Goal: Information Seeking & Learning: Learn about a topic

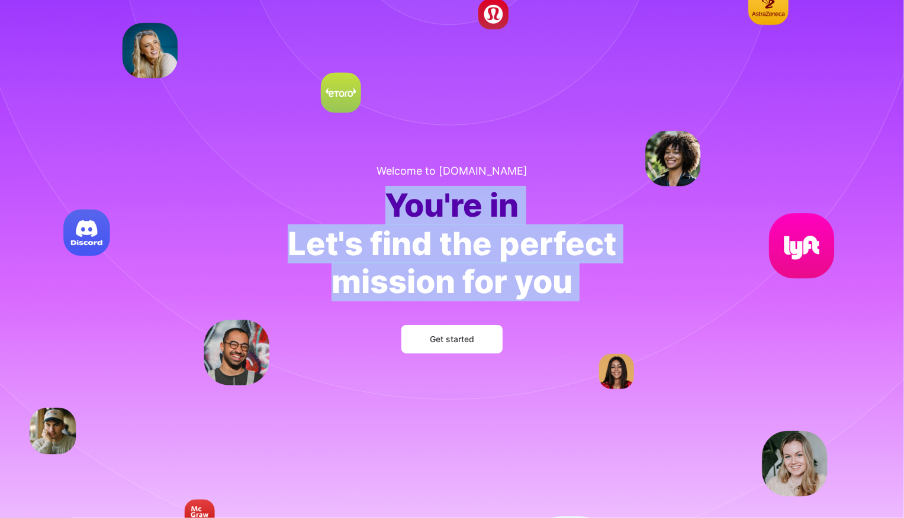
drag, startPoint x: 395, startPoint y: 207, endPoint x: 565, endPoint y: 303, distance: 194.5
click at [565, 303] on div "Welcome to [DOMAIN_NAME] You're in Let's find the perfect mission for you Get s…" at bounding box center [452, 259] width 366 height 227
click at [584, 297] on div "Let's find the perfect mission for you" at bounding box center [452, 263] width 328 height 77
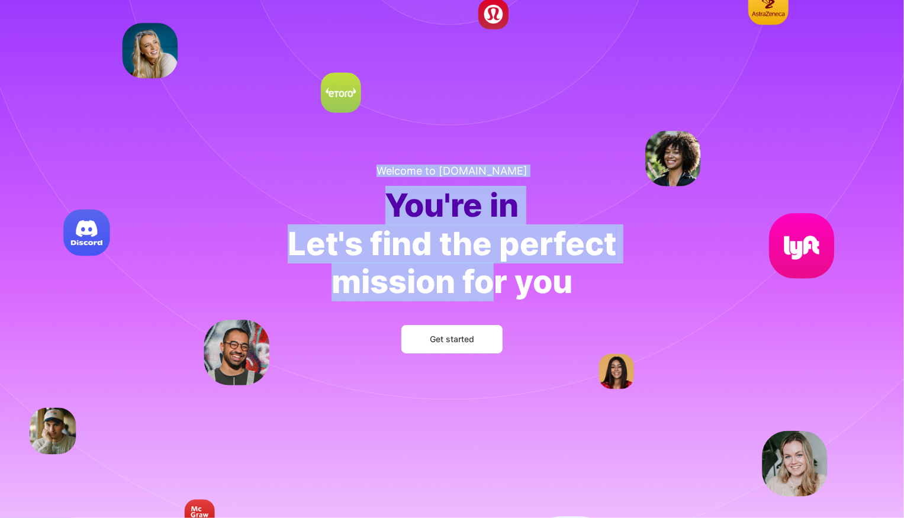
drag, startPoint x: 403, startPoint y: 170, endPoint x: 494, endPoint y: 280, distance: 142.6
click at [494, 280] on div "Welcome to [DOMAIN_NAME] You're in Let's find the perfect mission for you Get s…" at bounding box center [452, 259] width 366 height 227
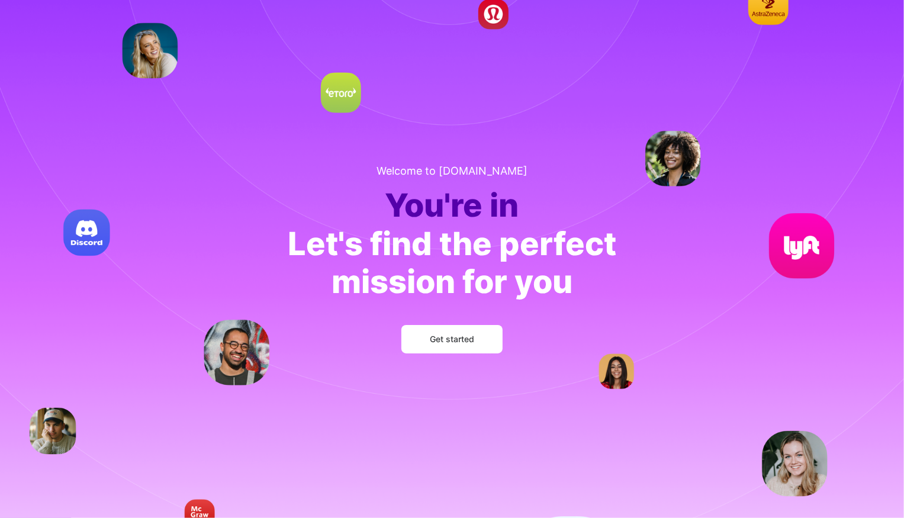
click at [559, 298] on div "Let's find the perfect mission for you" at bounding box center [452, 263] width 328 height 77
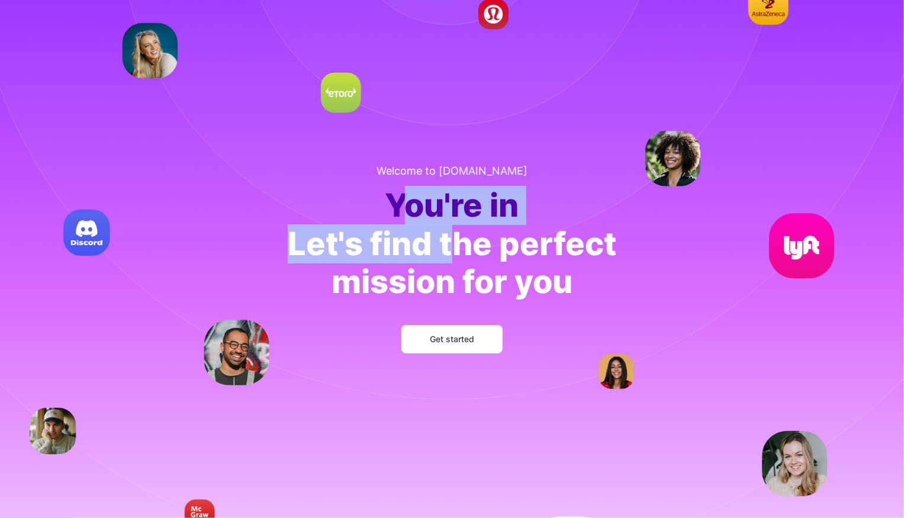
drag, startPoint x: 401, startPoint y: 201, endPoint x: 461, endPoint y: 240, distance: 72.2
click at [456, 237] on div "Welcome to [DOMAIN_NAME] You're in Let's find the perfect mission for you Get s…" at bounding box center [452, 259] width 366 height 227
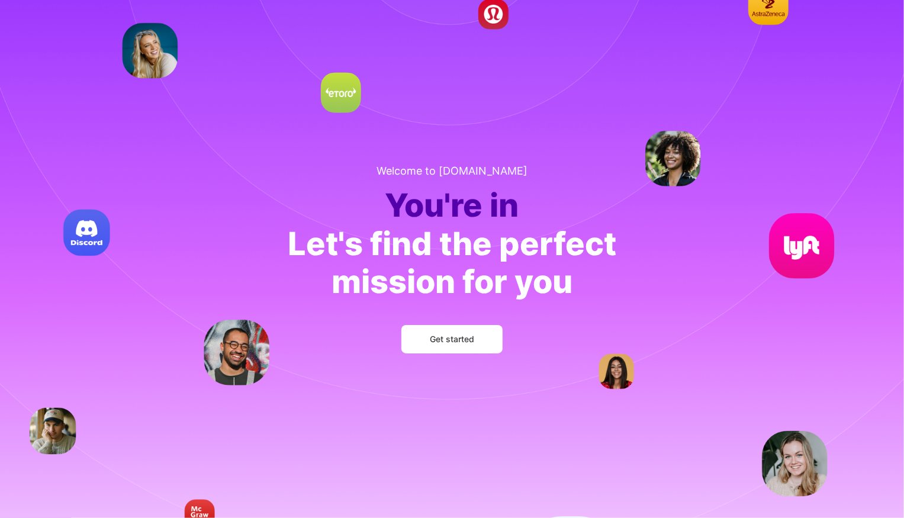
click at [462, 241] on div "Let's find the perfect mission for you" at bounding box center [452, 263] width 328 height 77
click at [430, 339] on span "Get started" at bounding box center [452, 339] width 44 height 12
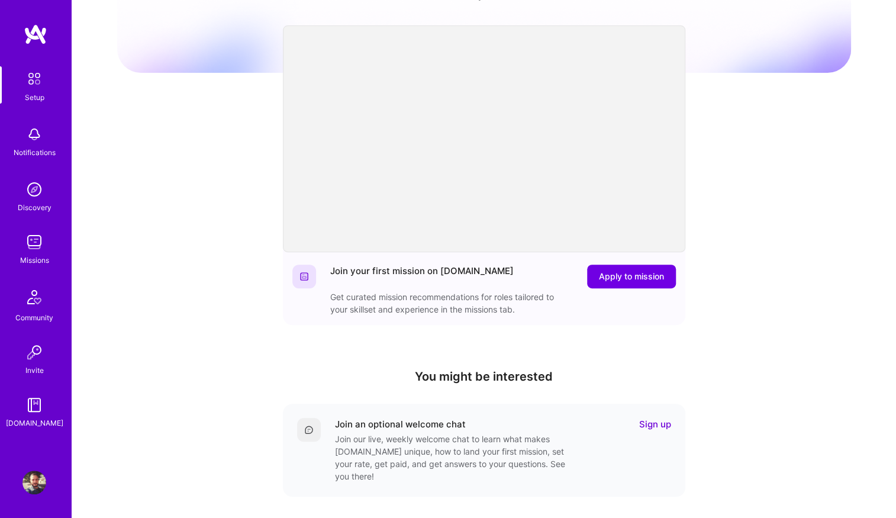
scroll to position [112, 0]
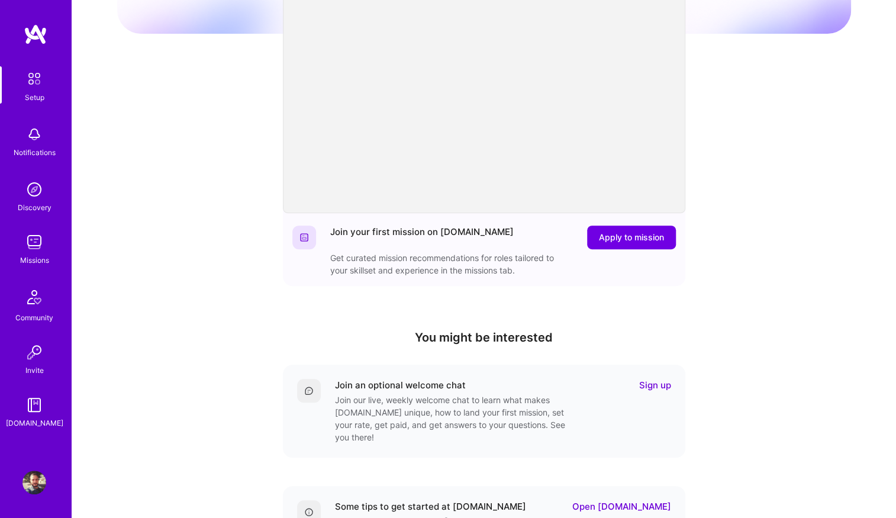
click at [30, 249] on img at bounding box center [34, 242] width 24 height 24
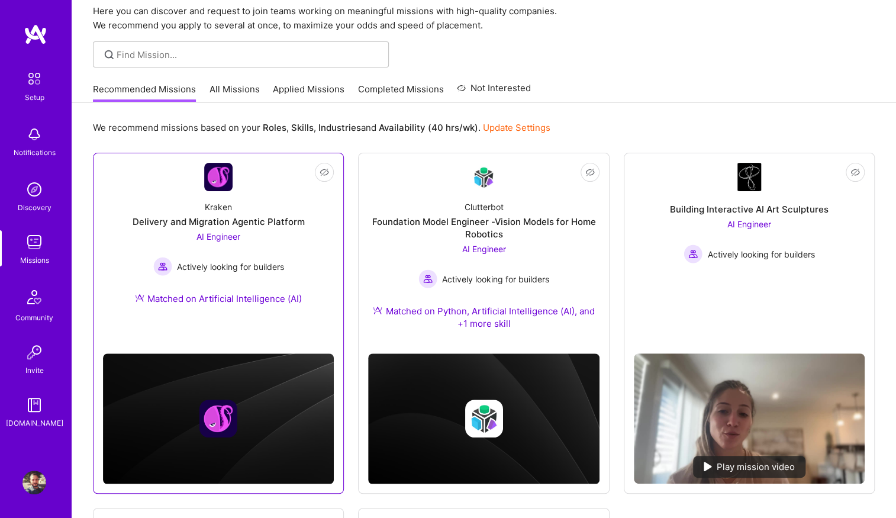
scroll to position [73, 0]
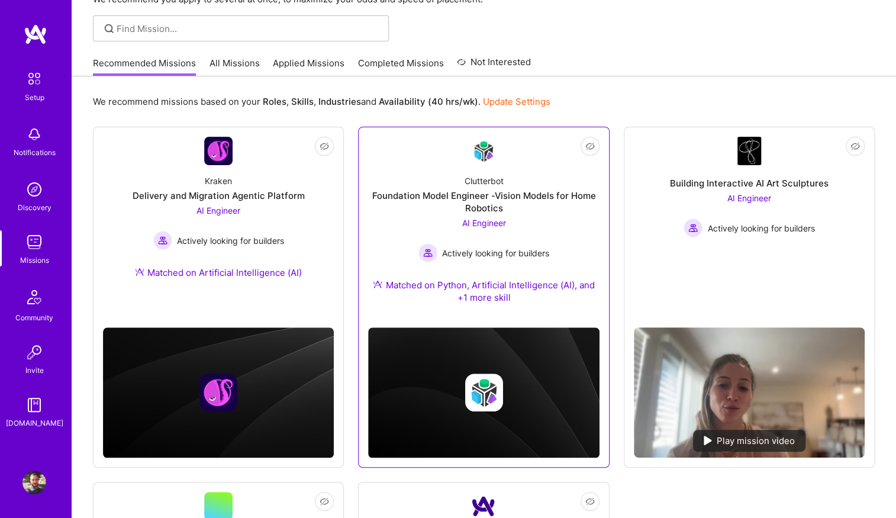
click at [485, 169] on div "Clutterbot Foundation Model Engineer -Vision Models for Home Robotics AI Engine…" at bounding box center [483, 241] width 231 height 153
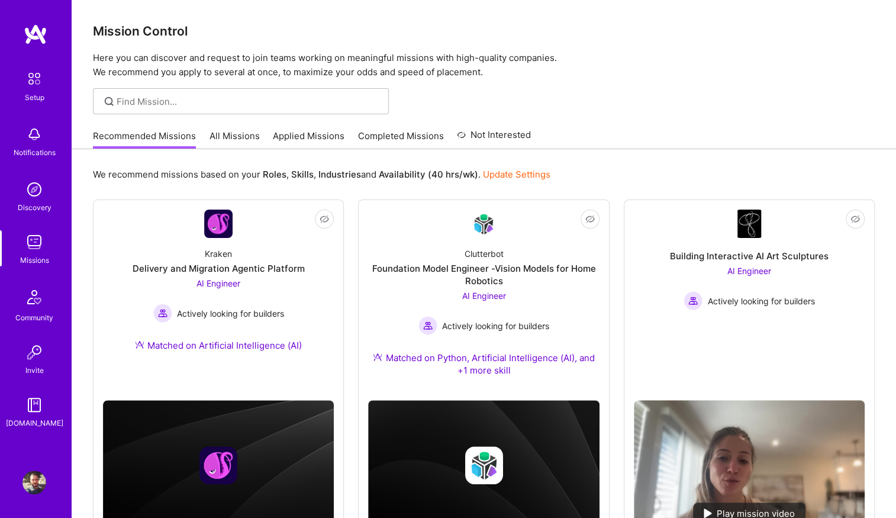
scroll to position [73, 0]
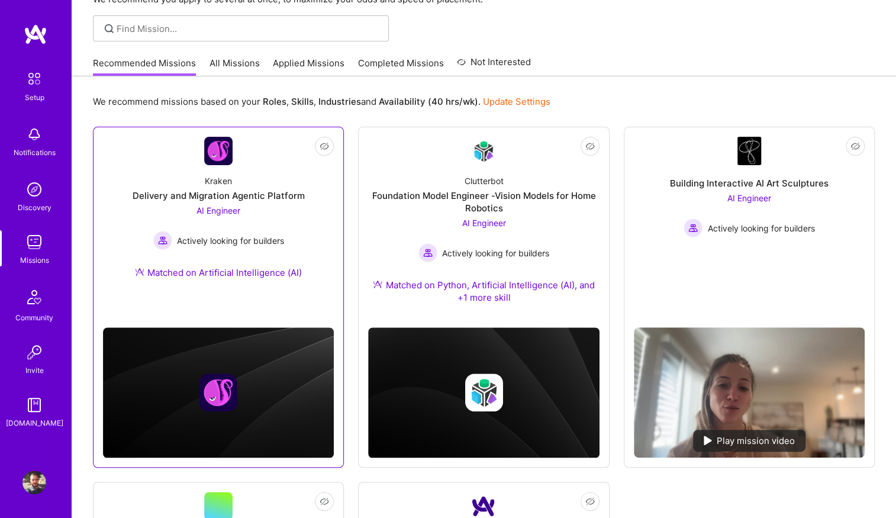
click at [224, 155] on img at bounding box center [218, 151] width 28 height 28
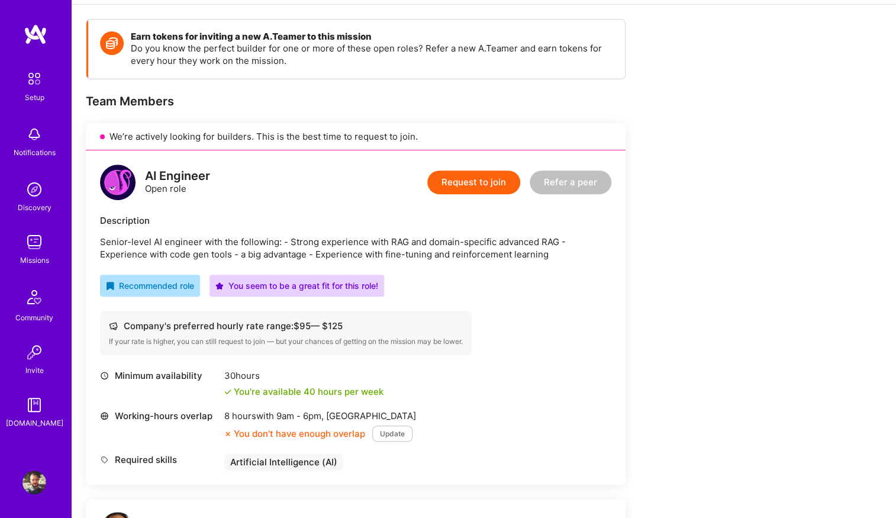
scroll to position [163, 0]
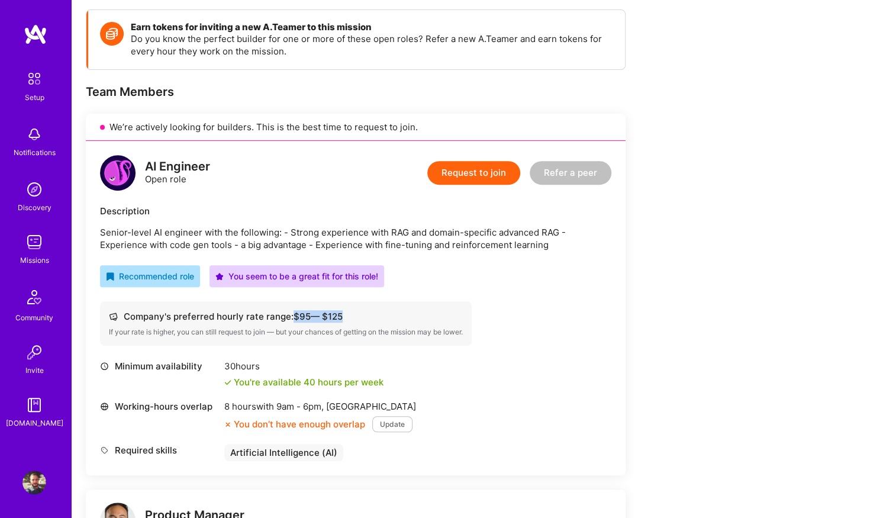
drag, startPoint x: 291, startPoint y: 319, endPoint x: 343, endPoint y: 319, distance: 51.5
click at [343, 319] on div "Company's preferred hourly rate range: $ 95 — $ 125" at bounding box center [286, 316] width 354 height 12
click at [348, 317] on div "Company's preferred hourly rate range: $ 95 — $ 125" at bounding box center [286, 316] width 354 height 12
drag, startPoint x: 296, startPoint y: 318, endPoint x: 349, endPoint y: 317, distance: 53.3
click at [347, 317] on div "Company's preferred hourly rate range: $ 95 — $ 125" at bounding box center [286, 316] width 354 height 12
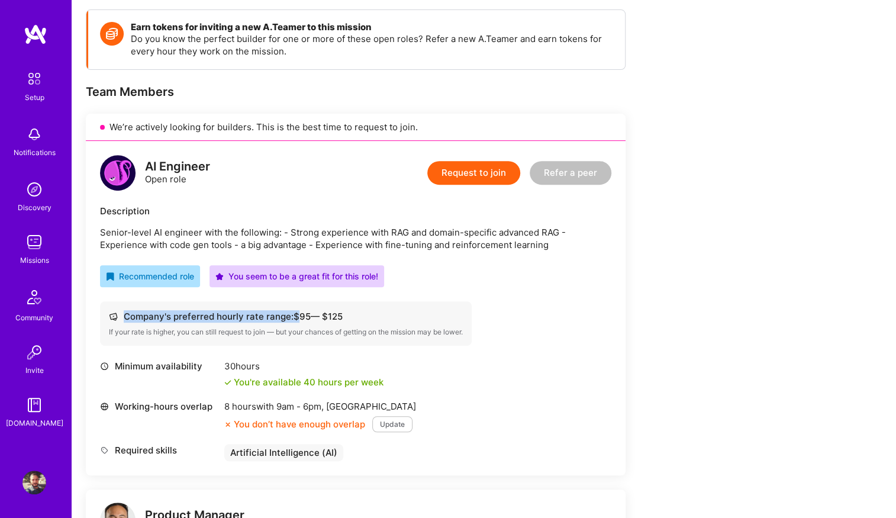
click at [349, 317] on div "Company's preferred hourly rate range: $ 95 — $ 125" at bounding box center [286, 316] width 354 height 12
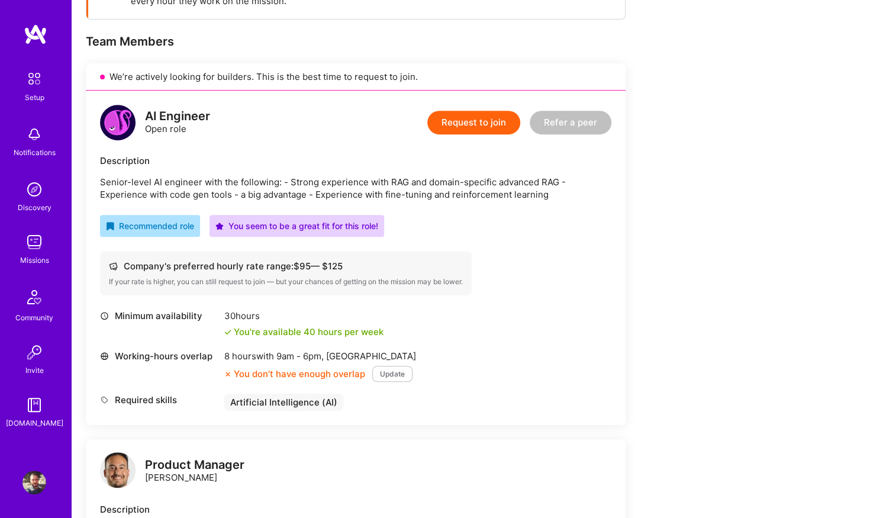
scroll to position [232, 0]
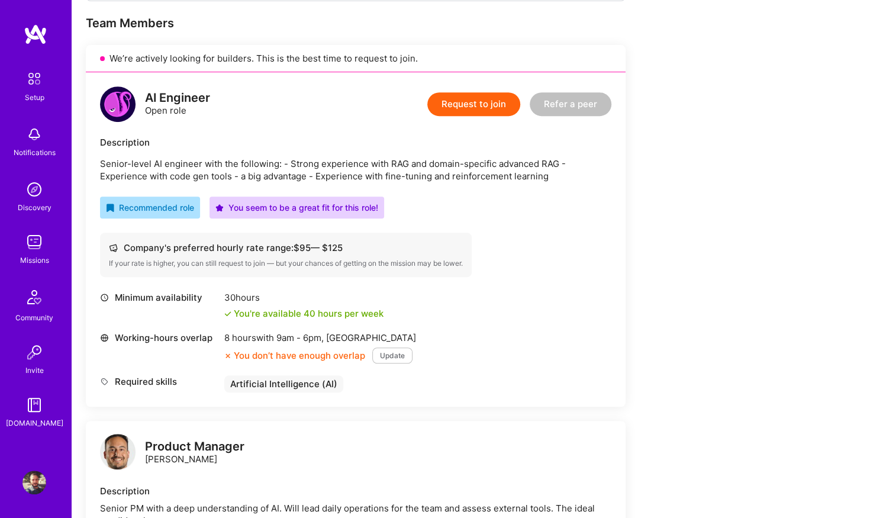
click at [451, 242] on div "Company's preferred hourly rate range: $ 95 — $ 125" at bounding box center [286, 247] width 354 height 12
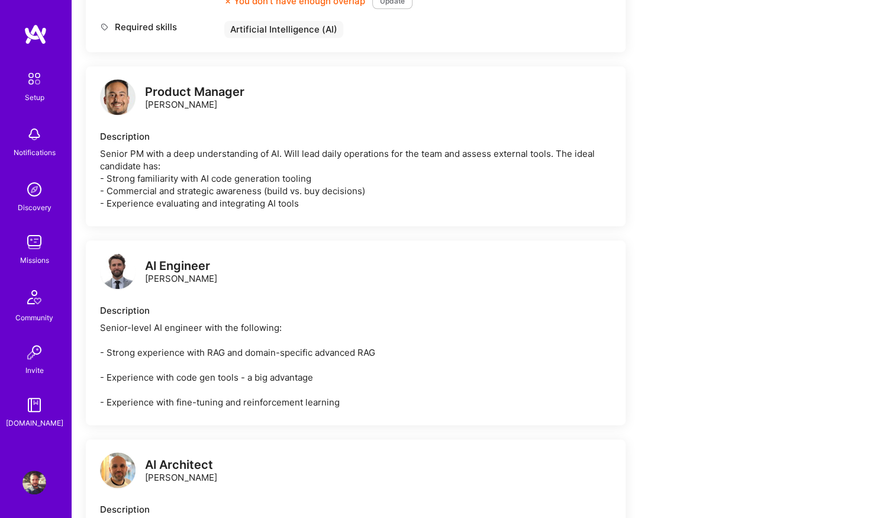
scroll to position [585, 0]
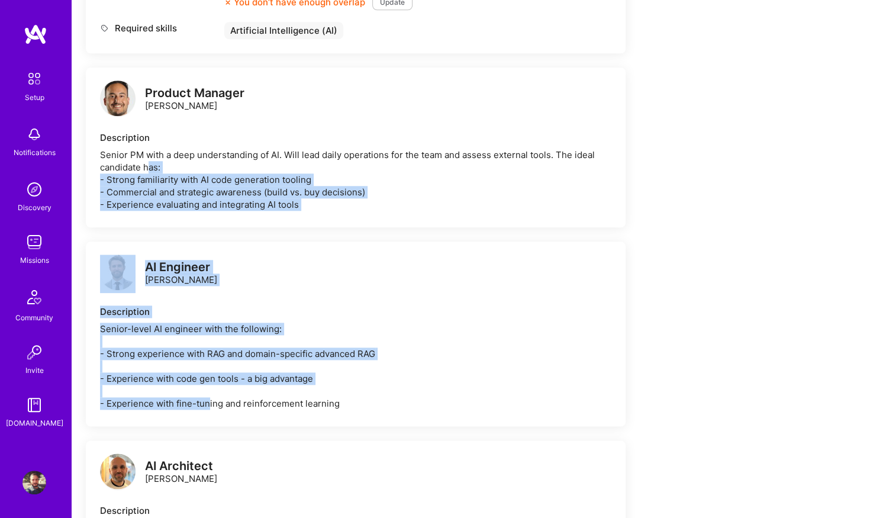
drag, startPoint x: 147, startPoint y: 161, endPoint x: 208, endPoint y: 398, distance: 245.0
click at [208, 398] on div "We’re actively looking for builders. This is the best time to request to join. …" at bounding box center [356, 121] width 540 height 859
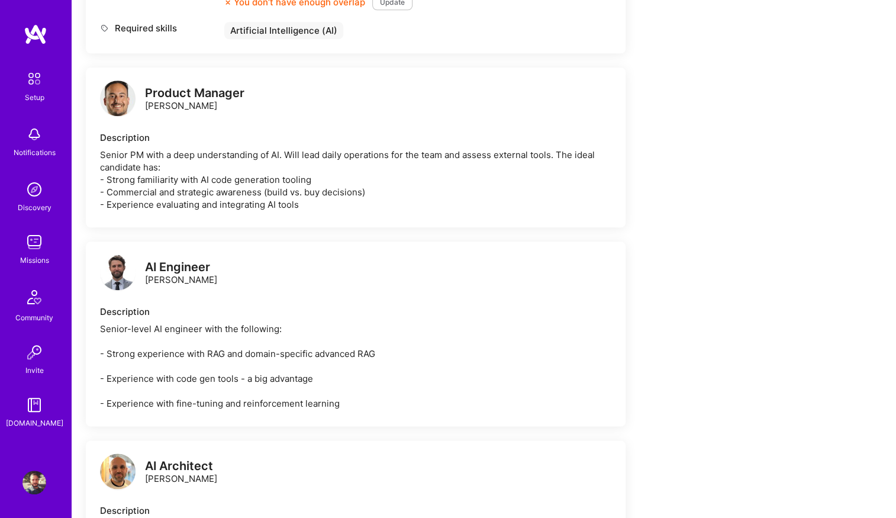
click at [260, 405] on div "Senior-level AI engineer with the following: - Strong experience with RAG and d…" at bounding box center [355, 366] width 511 height 87
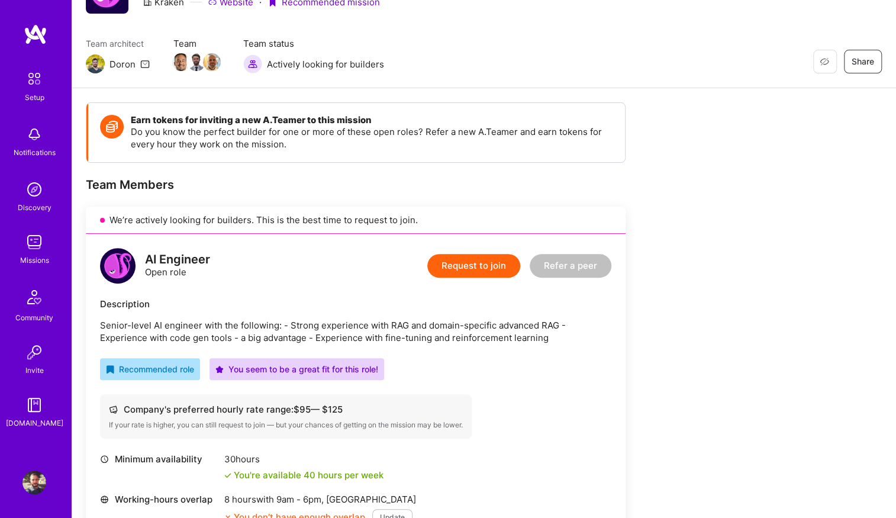
scroll to position [0, 0]
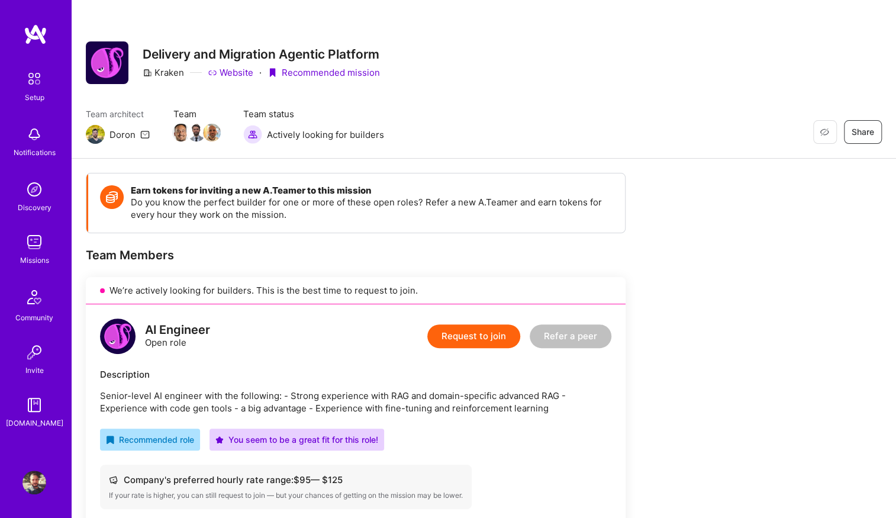
click at [36, 482] on img at bounding box center [34, 483] width 24 height 24
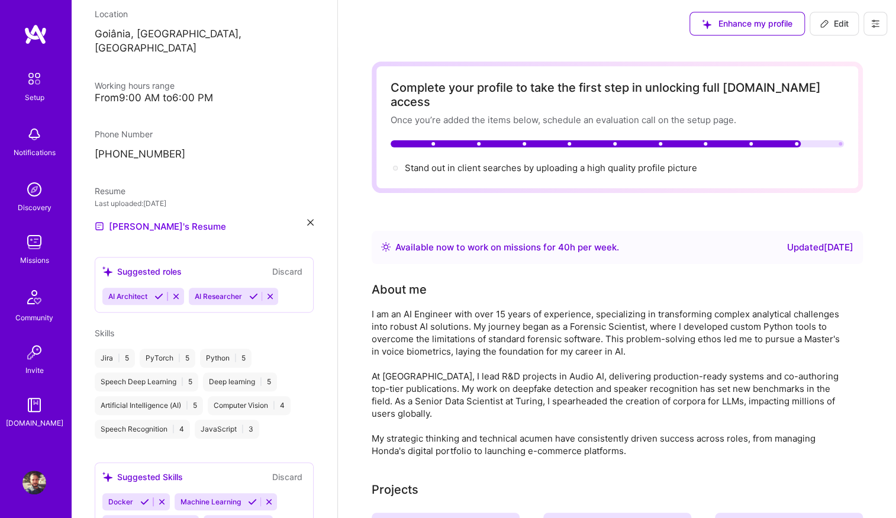
click at [810, 240] on div "Updated [DATE]" at bounding box center [820, 247] width 66 height 14
click at [416, 136] on div "Complete your profile to take the first step in unlocking full [DOMAIN_NAME] ac…" at bounding box center [617, 127] width 453 height 94
click at [30, 40] on img at bounding box center [36, 34] width 24 height 21
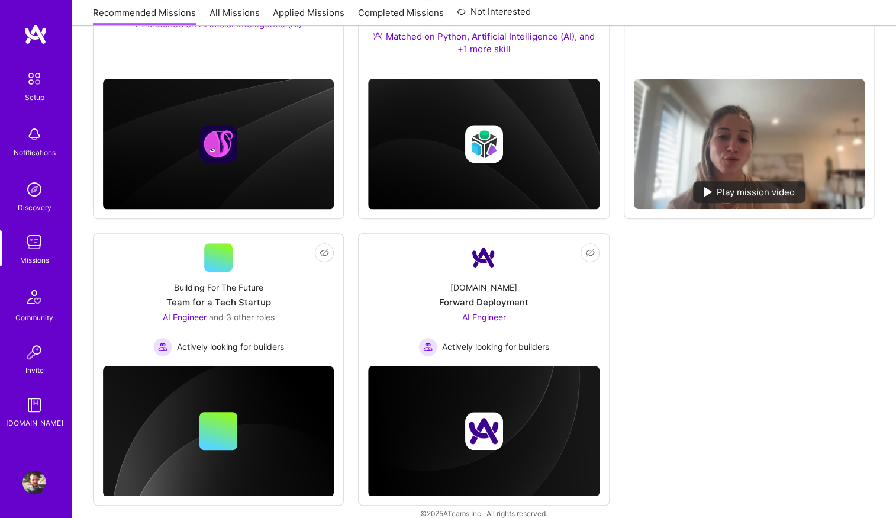
scroll to position [337, 0]
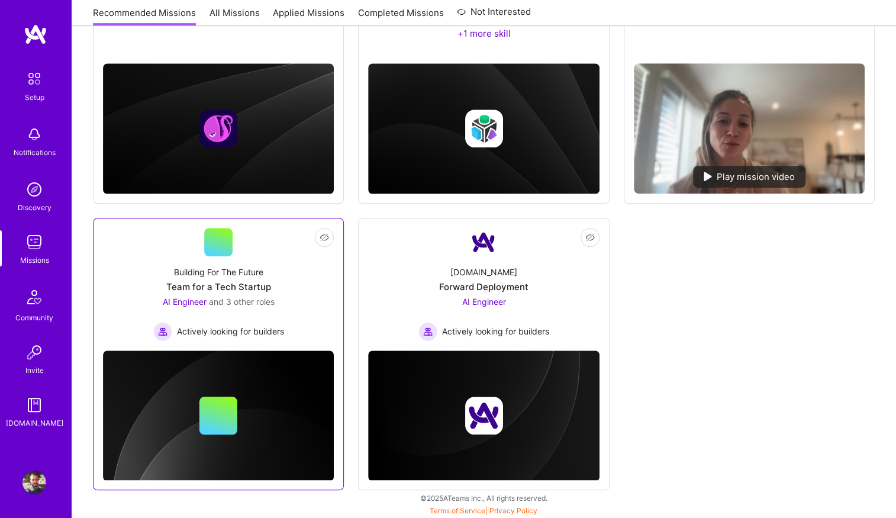
click at [219, 285] on div "Team for a Tech Startup" at bounding box center [218, 287] width 105 height 12
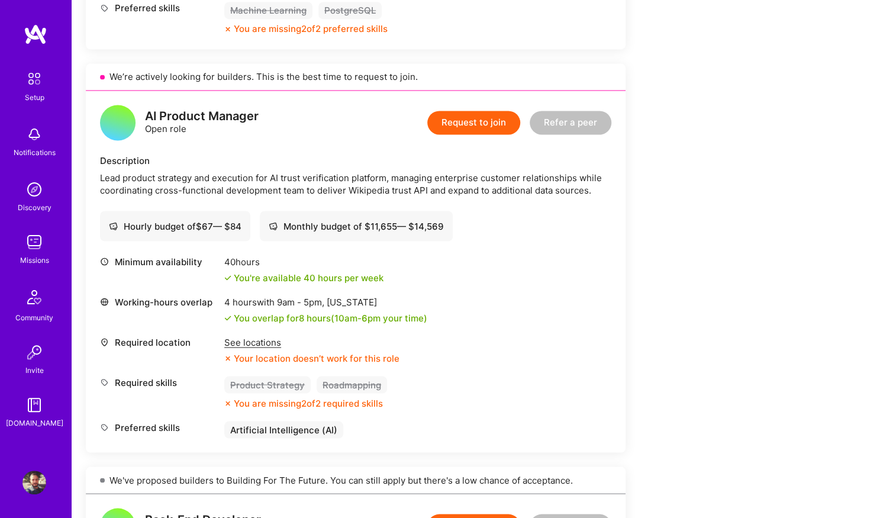
scroll to position [1024, 0]
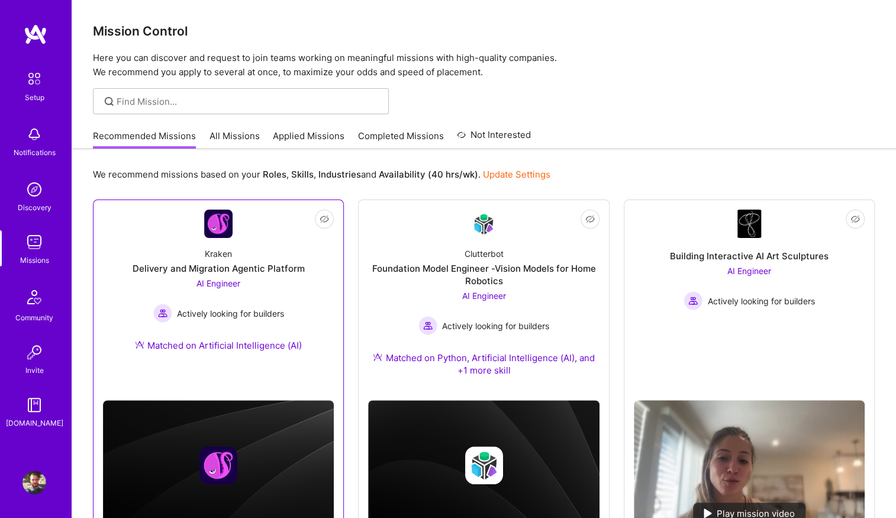
click at [225, 227] on img at bounding box center [218, 224] width 28 height 28
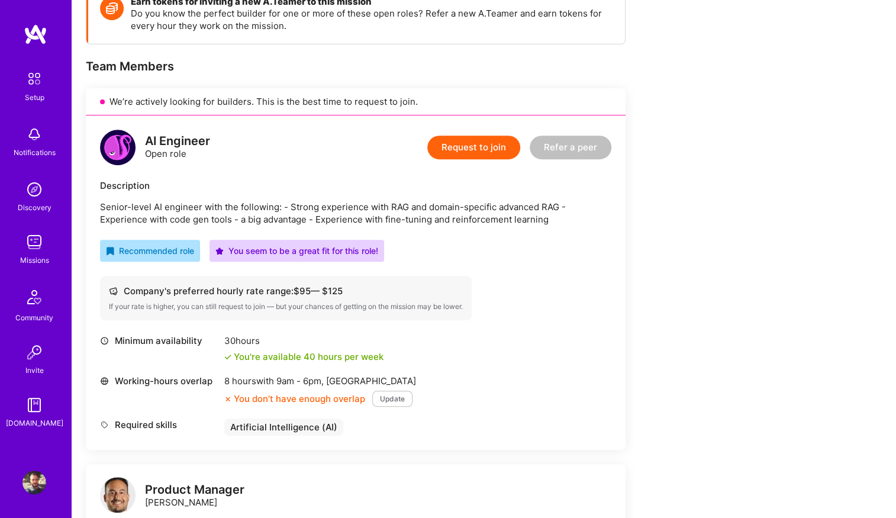
scroll to position [189, 0]
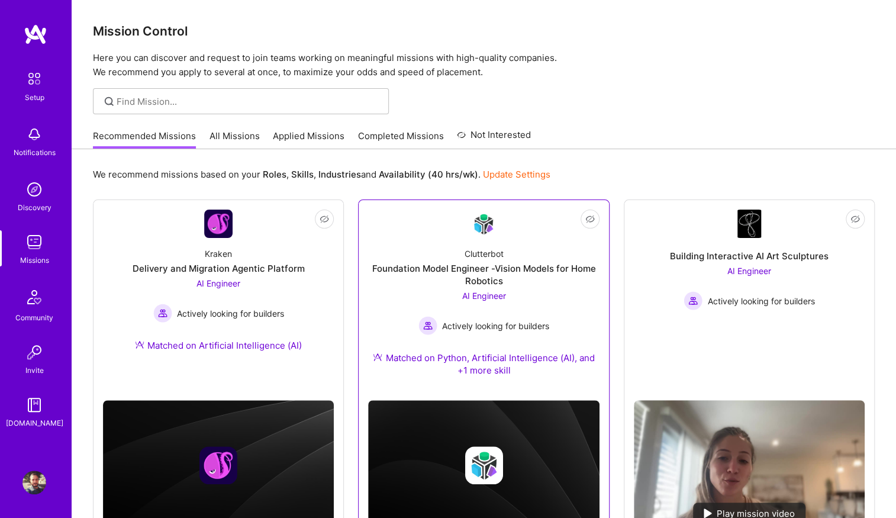
click at [482, 234] on img at bounding box center [483, 224] width 28 height 28
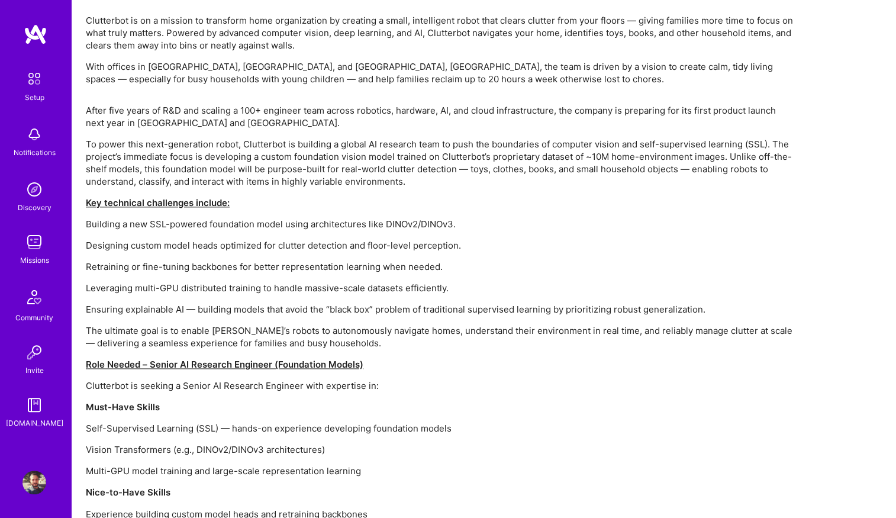
scroll to position [732, 0]
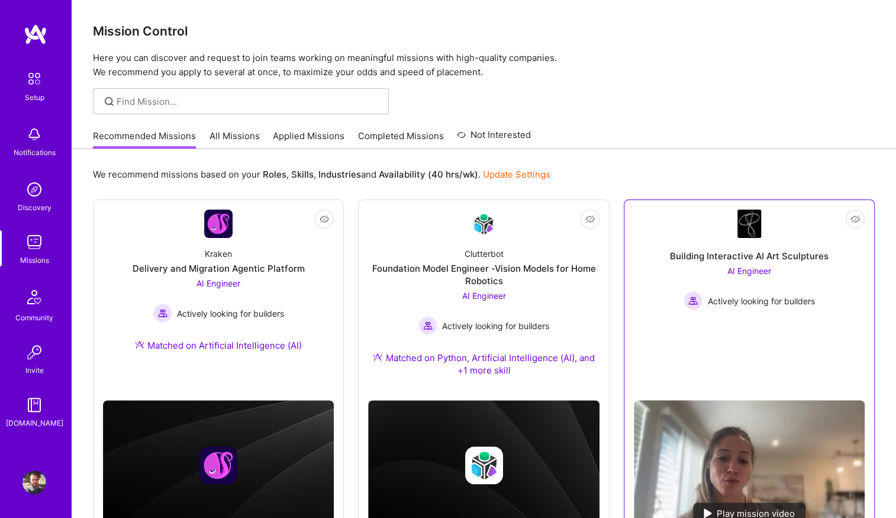
click at [745, 235] on img at bounding box center [749, 224] width 24 height 28
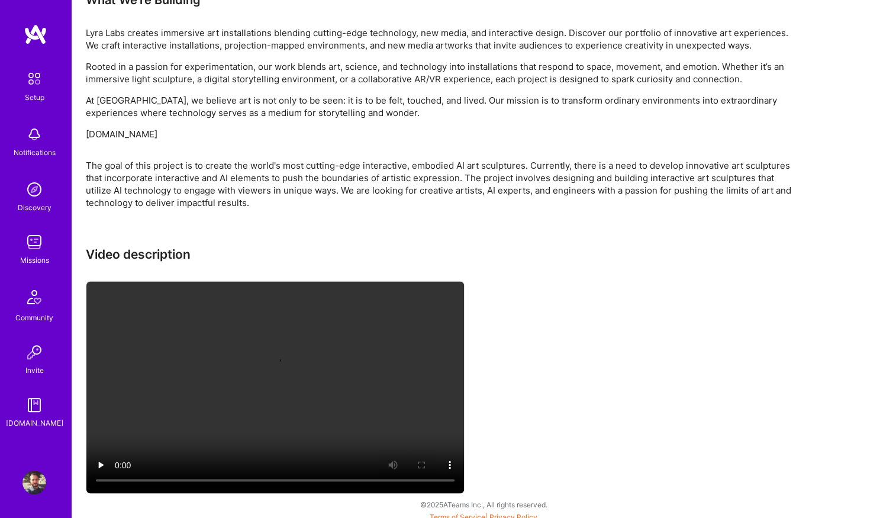
scroll to position [783, 0]
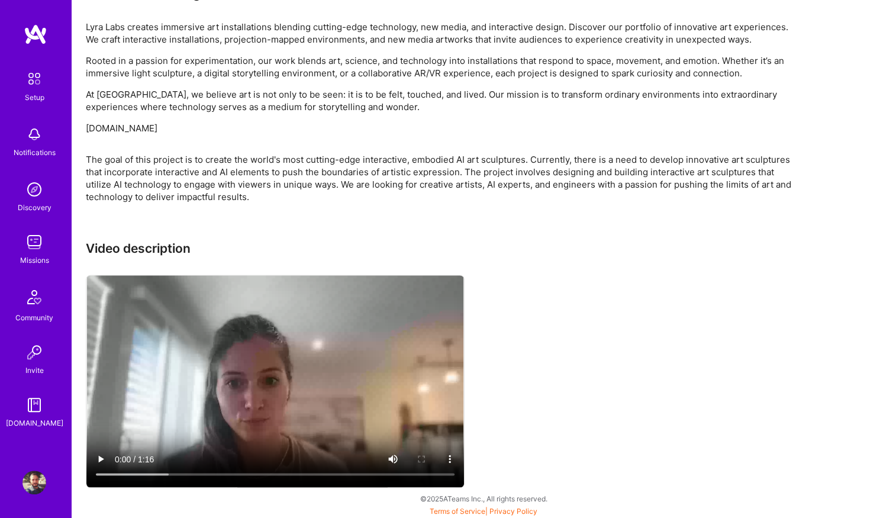
click at [295, 369] on video at bounding box center [275, 381] width 378 height 212
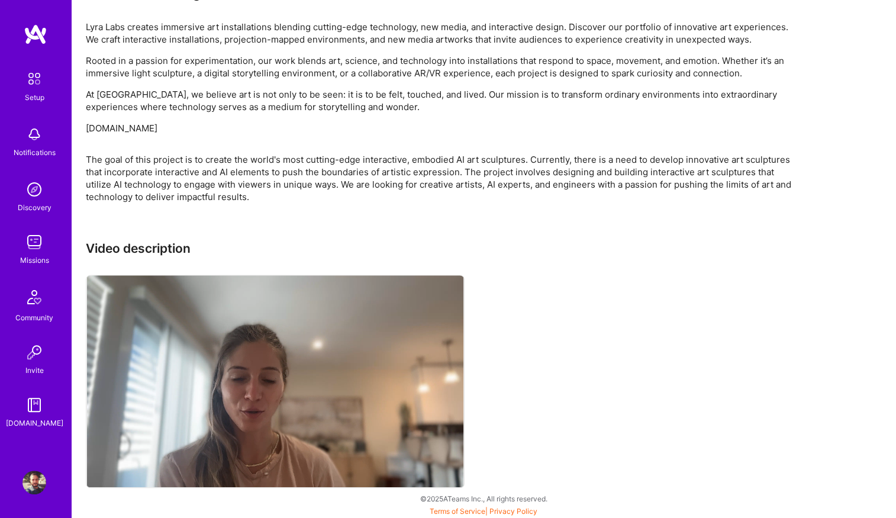
click at [569, 371] on div "Video description" at bounding box center [441, 365] width 710 height 249
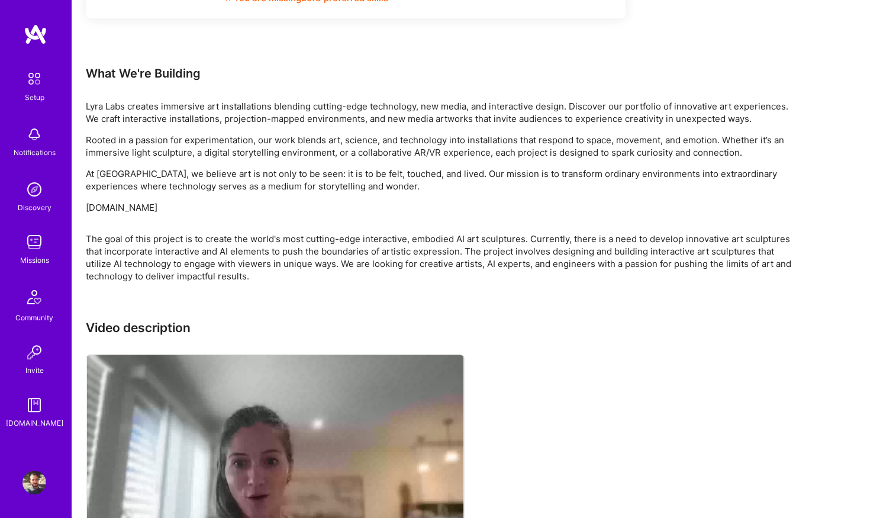
scroll to position [701, 0]
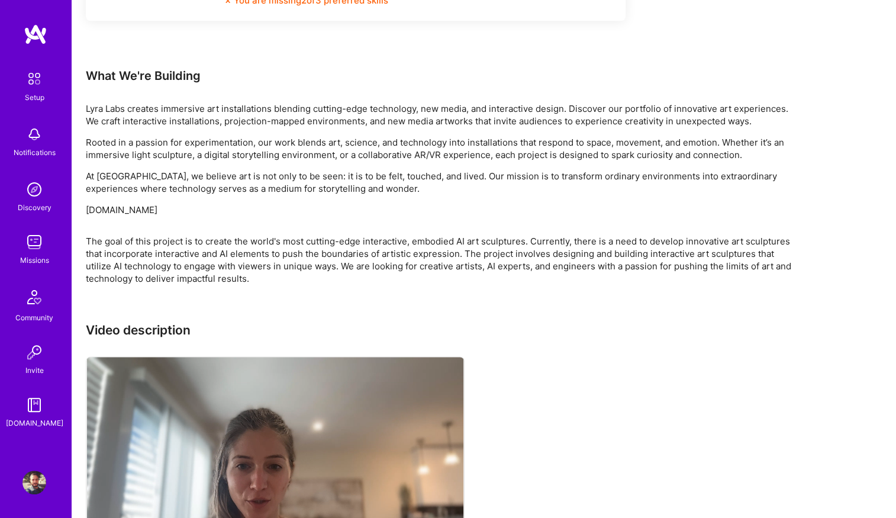
click at [410, 359] on video at bounding box center [275, 463] width 378 height 212
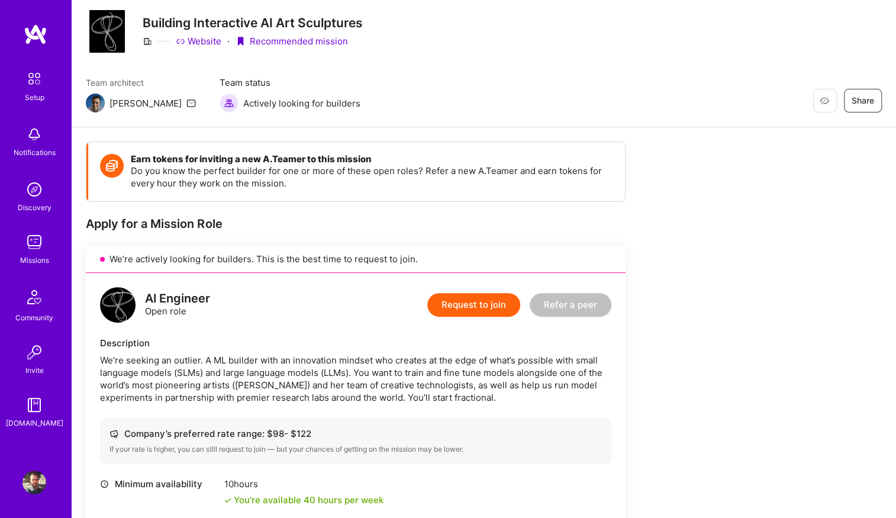
scroll to position [0, 0]
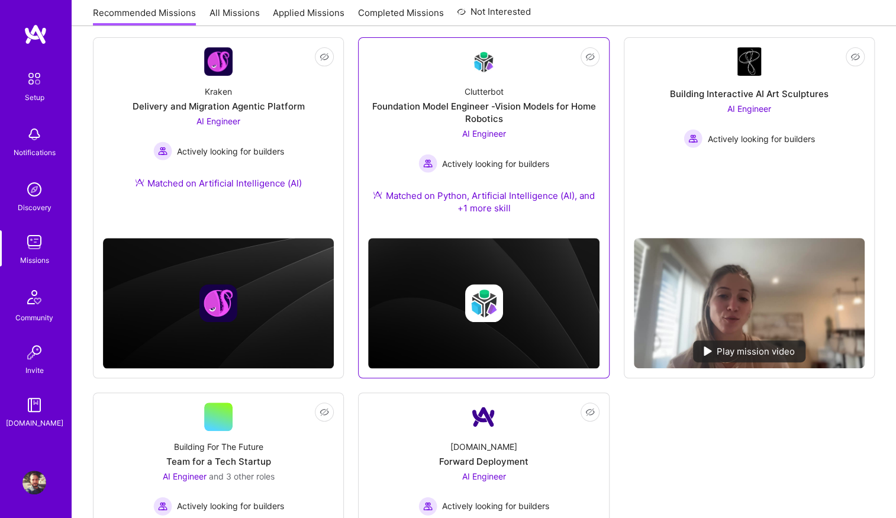
scroll to position [337, 0]
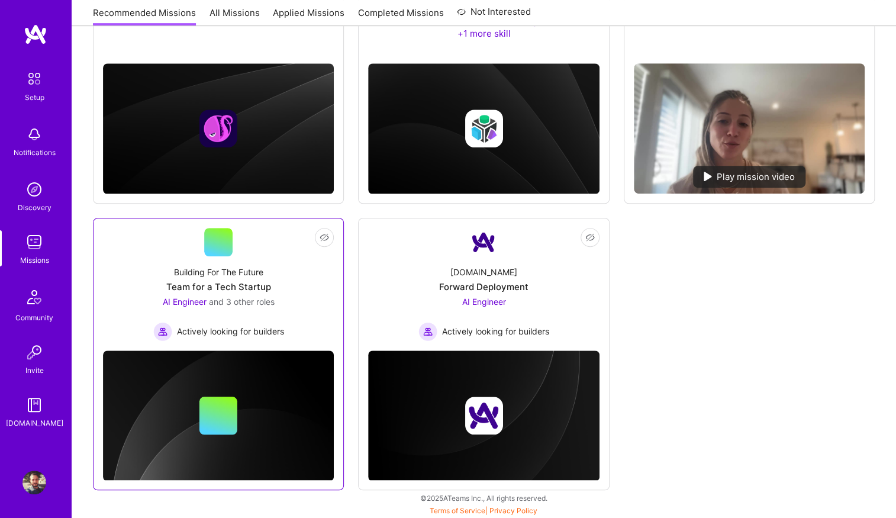
click at [227, 253] on div at bounding box center [218, 242] width 28 height 28
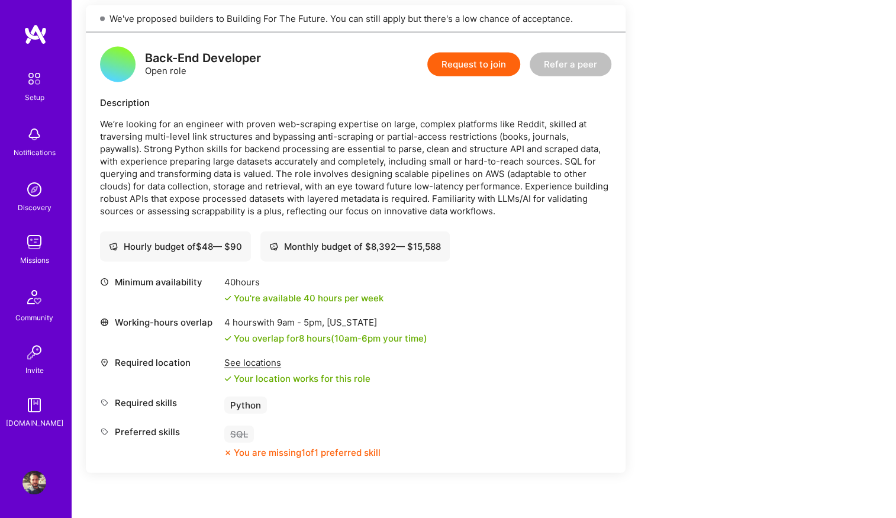
scroll to position [1489, 0]
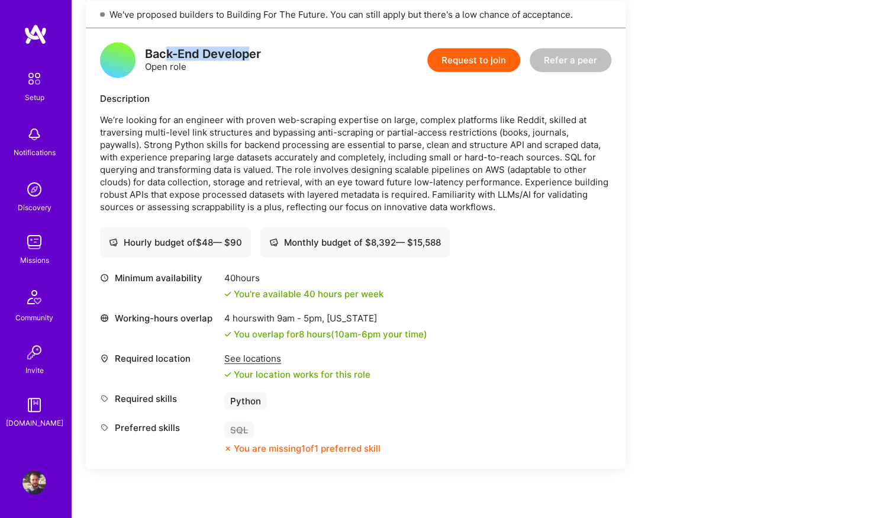
drag, startPoint x: 166, startPoint y: 49, endPoint x: 247, endPoint y: 51, distance: 81.1
click at [247, 51] on div "Back-End Developer" at bounding box center [203, 54] width 116 height 12
drag, startPoint x: 286, startPoint y: 116, endPoint x: 415, endPoint y: 120, distance: 129.1
click at [415, 120] on p "We’re looking for an engineer with proven web-scraping expertise on large, comp…" at bounding box center [355, 163] width 511 height 99
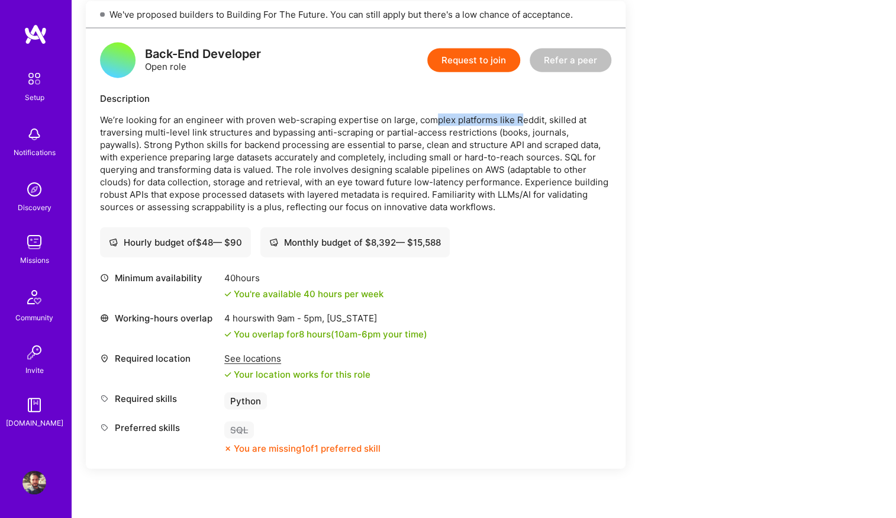
drag, startPoint x: 435, startPoint y: 121, endPoint x: 521, endPoint y: 121, distance: 85.8
click at [521, 121] on p "We’re looking for an engineer with proven web-scraping expertise on large, comp…" at bounding box center [355, 163] width 511 height 99
click at [532, 121] on p "We’re looking for an engineer with proven web-scraping expertise on large, comp…" at bounding box center [355, 163] width 511 height 99
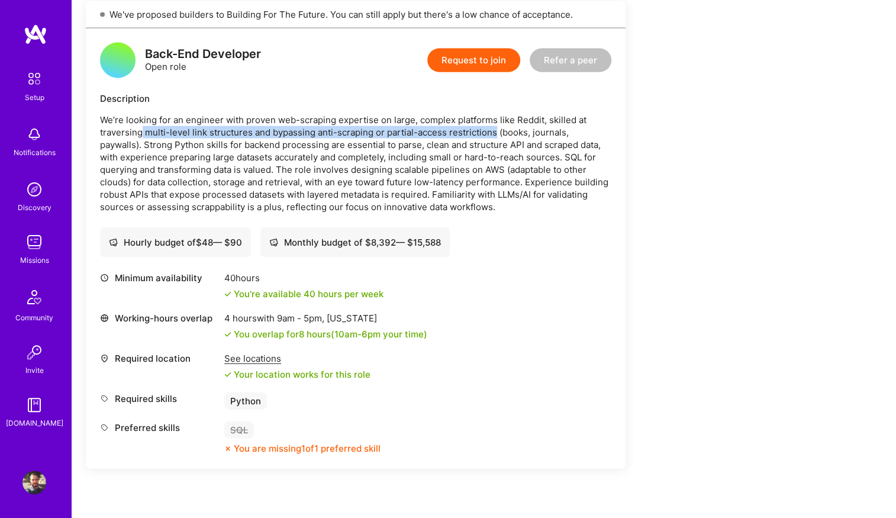
drag, startPoint x: 150, startPoint y: 131, endPoint x: 492, endPoint y: 136, distance: 342.1
click at [492, 136] on p "We’re looking for an engineer with proven web-scraping expertise on large, comp…" at bounding box center [355, 163] width 511 height 99
click at [503, 133] on p "We’re looking for an engineer with proven web-scraping expertise on large, comp…" at bounding box center [355, 163] width 511 height 99
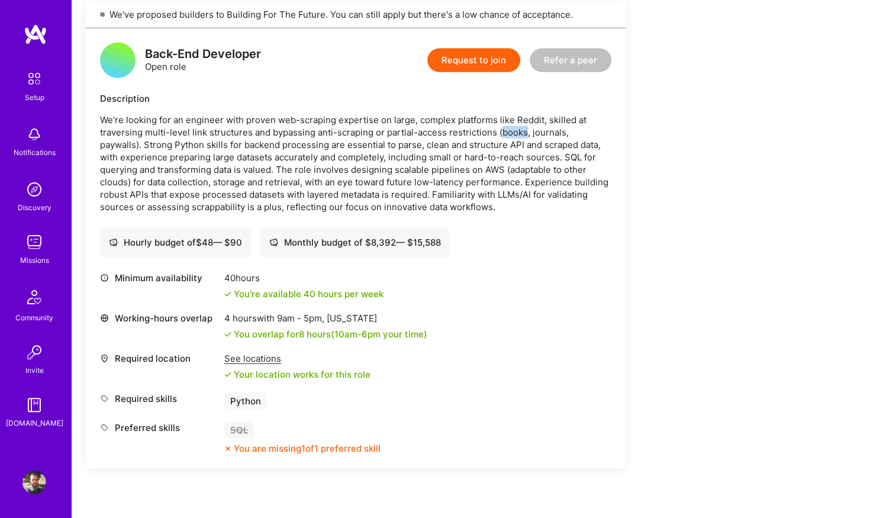
click at [503, 133] on p "We’re looking for an engineer with proven web-scraping expertise on large, comp…" at bounding box center [355, 163] width 511 height 99
click at [537, 137] on p "We’re looking for an engineer with proven web-scraping expertise on large, comp…" at bounding box center [355, 163] width 511 height 99
click at [578, 137] on p "We’re looking for an engineer with proven web-scraping expertise on large, comp…" at bounding box center [355, 163] width 511 height 99
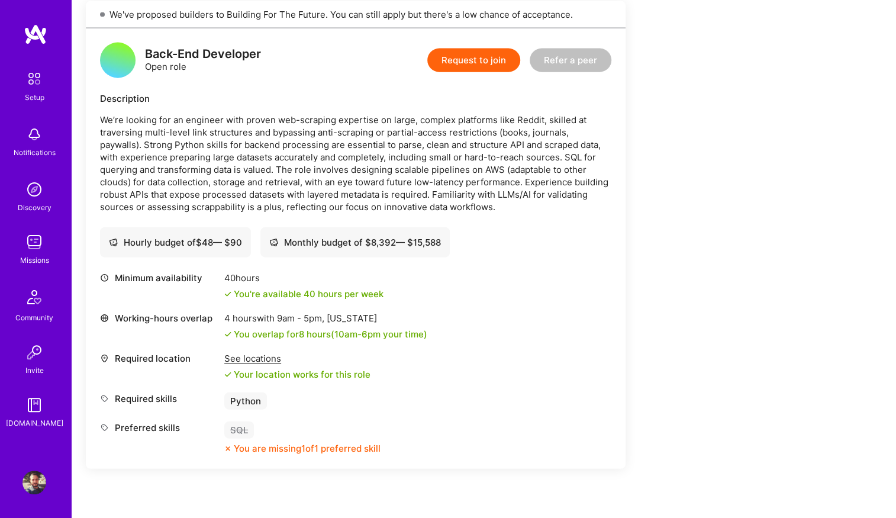
click at [582, 130] on p "We’re looking for an engineer with proven web-scraping expertise on large, comp…" at bounding box center [355, 163] width 511 height 99
drag, startPoint x: 114, startPoint y: 146, endPoint x: 360, endPoint y: 145, distance: 246.2
click at [360, 145] on p "We’re looking for an engineer with proven web-scraping expertise on large, comp…" at bounding box center [355, 163] width 511 height 99
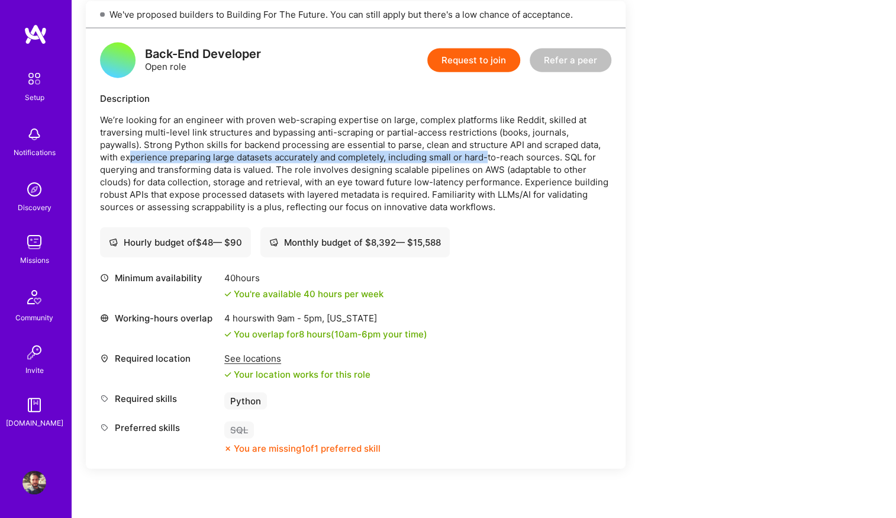
drag, startPoint x: 112, startPoint y: 159, endPoint x: 468, endPoint y: 160, distance: 355.7
click at [468, 160] on p "We’re looking for an engineer with proven web-scraping expertise on large, comp…" at bounding box center [355, 163] width 511 height 99
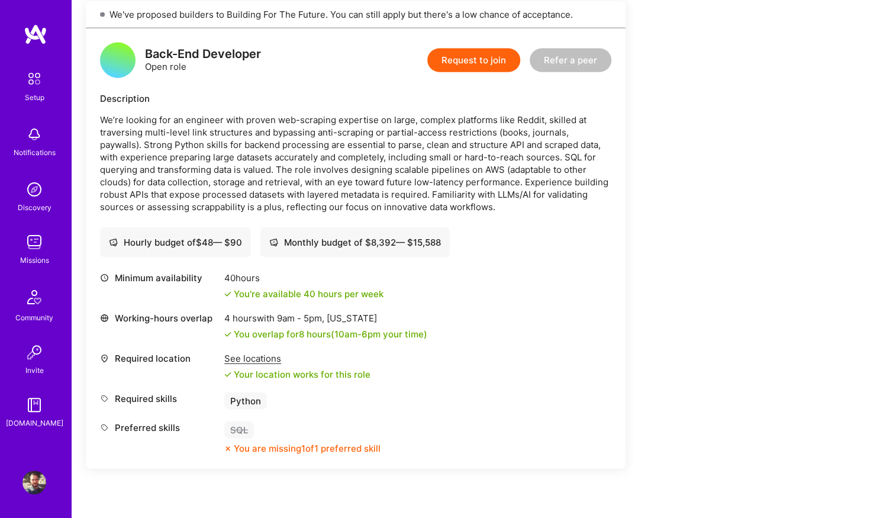
click at [480, 160] on p "We’re looking for an engineer with proven web-scraping expertise on large, comp…" at bounding box center [355, 163] width 511 height 99
drag, startPoint x: 543, startPoint y: 155, endPoint x: 150, endPoint y: 160, distance: 393.6
click at [147, 160] on p "We’re looking for an engineer with proven web-scraping expertise on large, comp…" at bounding box center [355, 163] width 511 height 99
click at [160, 171] on p "We’re looking for an engineer with proven web-scraping expertise on large, comp…" at bounding box center [355, 163] width 511 height 99
drag, startPoint x: 176, startPoint y: 169, endPoint x: 278, endPoint y: 165, distance: 101.3
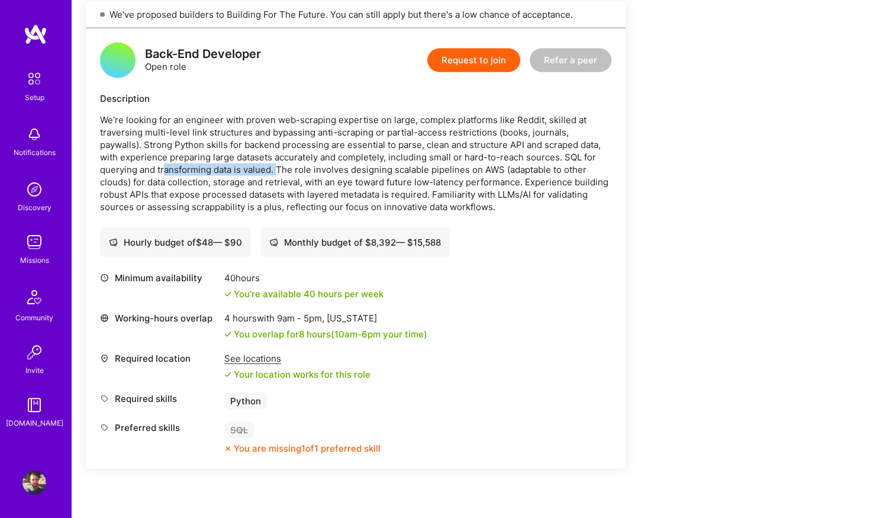
click at [278, 164] on p "We’re looking for an engineer with proven web-scraping expertise on large, comp…" at bounding box center [355, 163] width 511 height 99
click at [285, 170] on p "We’re looking for an engineer with proven web-scraping expertise on large, comp…" at bounding box center [355, 163] width 511 height 99
click at [294, 183] on p "We’re looking for an engineer with proven web-scraping expertise on large, comp…" at bounding box center [355, 163] width 511 height 99
drag, startPoint x: 481, startPoint y: 172, endPoint x: 514, endPoint y: 169, distance: 33.3
click at [514, 169] on p "We’re looking for an engineer with proven web-scraping expertise on large, comp…" at bounding box center [355, 163] width 511 height 99
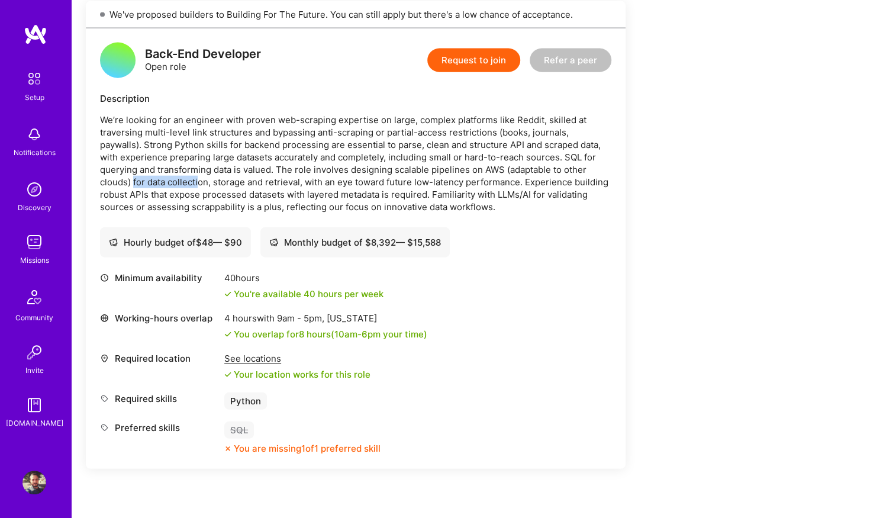
drag, startPoint x: 163, startPoint y: 184, endPoint x: 199, endPoint y: 185, distance: 36.7
click at [199, 185] on p "We’re looking for an engineer with proven web-scraping expertise on large, comp…" at bounding box center [355, 163] width 511 height 99
drag, startPoint x: 216, startPoint y: 185, endPoint x: 236, endPoint y: 185, distance: 20.1
click at [235, 185] on p "We’re looking for an engineer with proven web-scraping expertise on large, comp…" at bounding box center [355, 163] width 511 height 99
click at [280, 185] on p "We’re looking for an engineer with proven web-scraping expertise on large, comp…" at bounding box center [355, 163] width 511 height 99
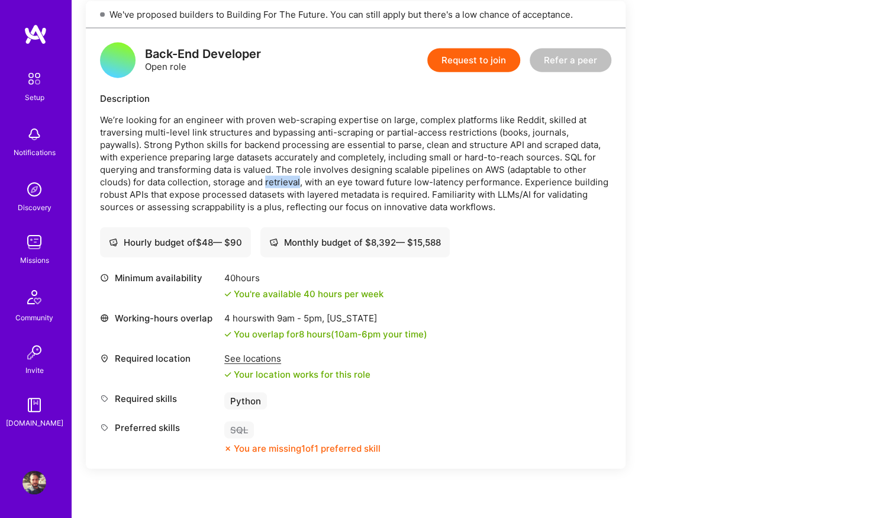
click at [281, 185] on p "We’re looking for an engineer with proven web-scraping expertise on large, comp…" at bounding box center [355, 163] width 511 height 99
click at [308, 186] on p "We’re looking for an engineer with proven web-scraping expertise on large, comp…" at bounding box center [355, 163] width 511 height 99
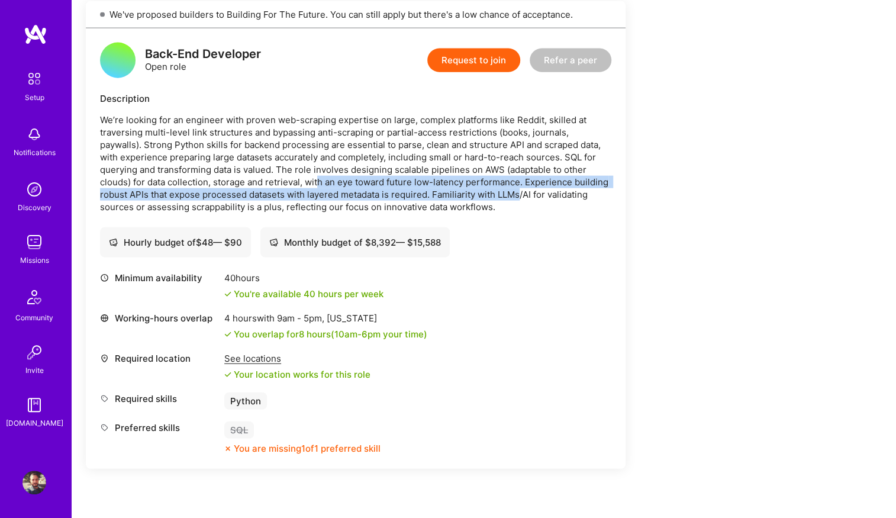
drag, startPoint x: 521, startPoint y: 187, endPoint x: 320, endPoint y: 185, distance: 201.8
click at [320, 185] on p "We’re looking for an engineer with proven web-scraping expertise on large, comp…" at bounding box center [355, 163] width 511 height 99
click at [318, 182] on p "We’re looking for an engineer with proven web-scraping expertise on large, comp…" at bounding box center [355, 163] width 511 height 99
drag, startPoint x: 530, startPoint y: 179, endPoint x: 541, endPoint y: 191, distance: 16.8
click at [541, 191] on p "We’re looking for an engineer with proven web-scraping expertise on large, comp…" at bounding box center [355, 163] width 511 height 99
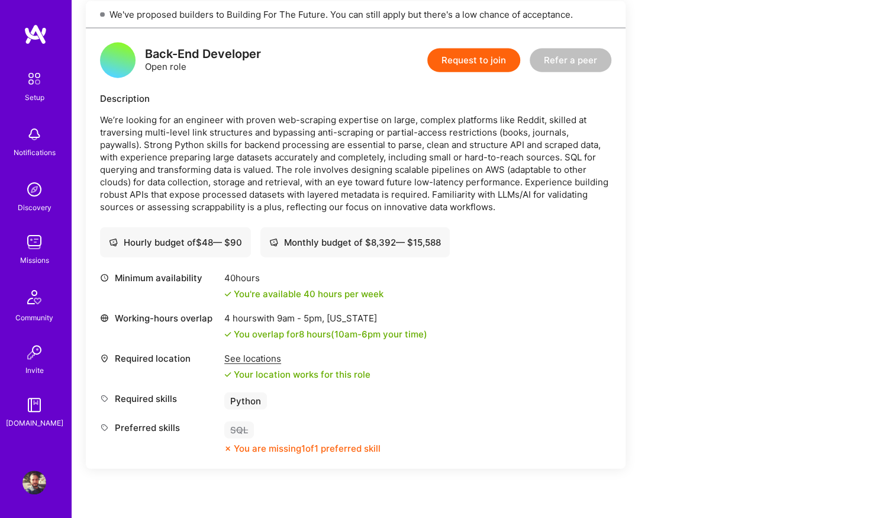
click at [152, 202] on p "We’re looking for an engineer with proven web-scraping expertise on large, comp…" at bounding box center [355, 163] width 511 height 99
drag, startPoint x: 299, startPoint y: 195, endPoint x: 426, endPoint y: 194, distance: 126.1
click at [426, 194] on p "We’re looking for an engineer with proven web-scraping expertise on large, comp…" at bounding box center [355, 163] width 511 height 99
click at [488, 221] on div "Back-End Developer Open role Request to join Refer a peer Description We’re loo…" at bounding box center [356, 248] width 540 height 440
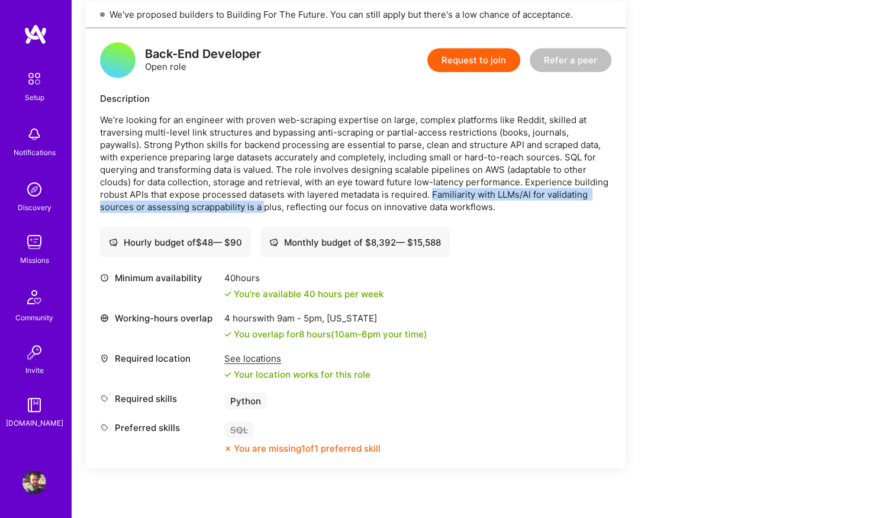
drag, startPoint x: 432, startPoint y: 194, endPoint x: 277, endPoint y: 207, distance: 155.6
click at [268, 207] on p "We’re looking for an engineer with proven web-scraping expertise on large, comp…" at bounding box center [355, 163] width 511 height 99
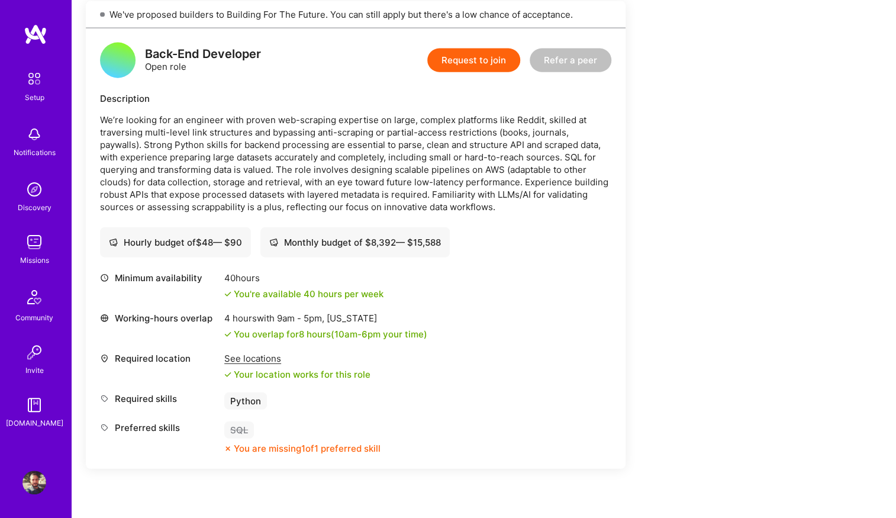
click at [277, 207] on p "We’re looking for an engineer with proven web-scraping expertise on large, comp…" at bounding box center [355, 163] width 511 height 99
click at [315, 208] on p "We’re looking for an engineer with proven web-scraping expertise on large, comp…" at bounding box center [355, 163] width 511 height 99
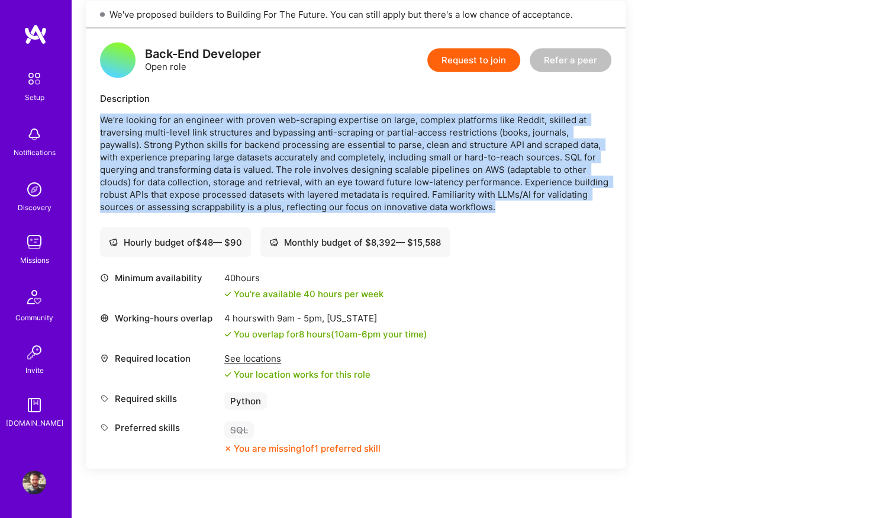
click at [315, 208] on p "We’re looking for an engineer with proven web-scraping expertise on large, comp…" at bounding box center [355, 163] width 511 height 99
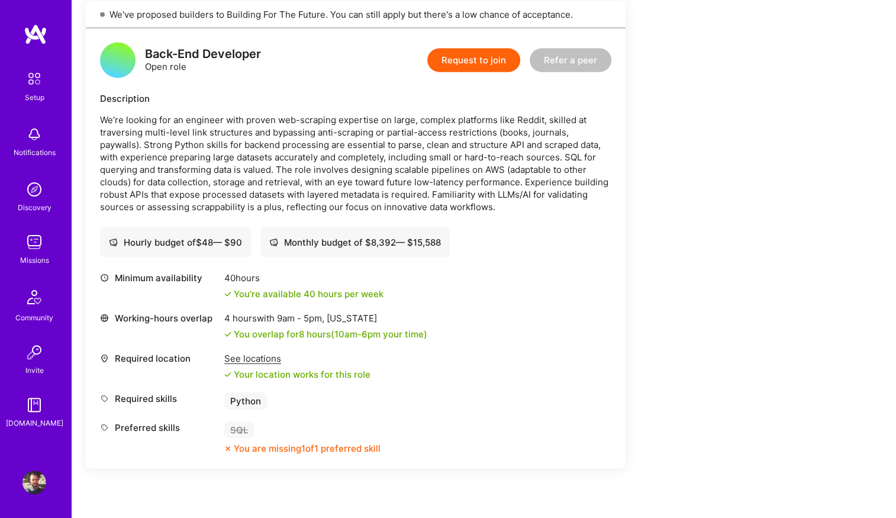
click at [594, 243] on div "Hourly budget of $ 48 — $ 90 Monthly budget of $ 8,392 — $ 15,588" at bounding box center [355, 242] width 511 height 30
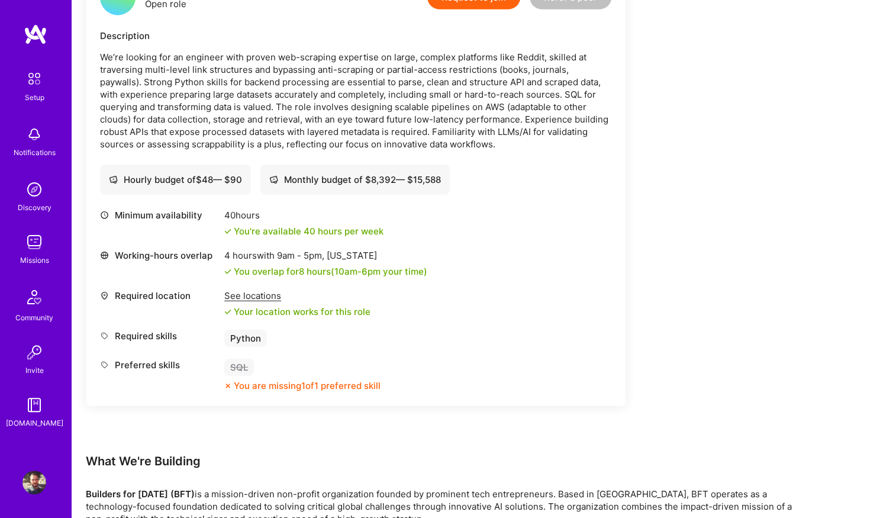
scroll to position [1558, 0]
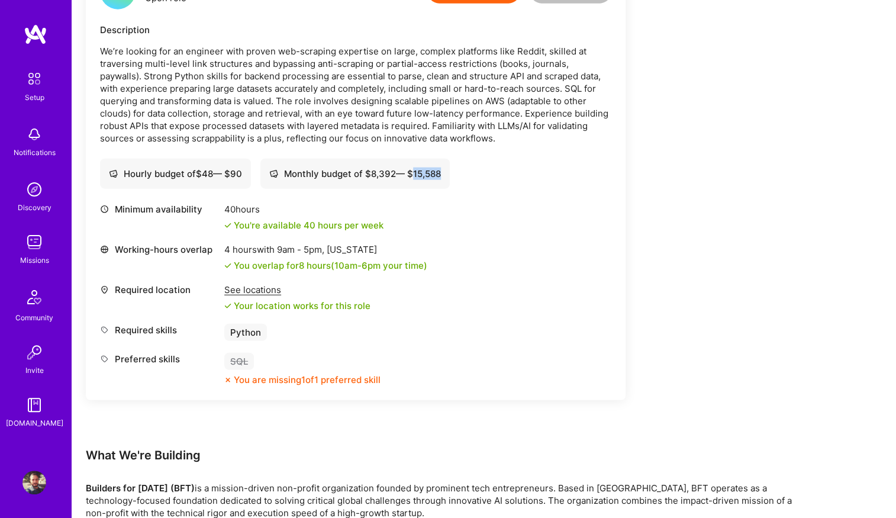
drag, startPoint x: 414, startPoint y: 175, endPoint x: 446, endPoint y: 175, distance: 32.6
click at [441, 175] on div "Monthly budget of $ 8,392 — $ 15,588" at bounding box center [355, 174] width 172 height 12
click at [450, 176] on div "Monthly budget of $ 8,392 — $ 15,588" at bounding box center [354, 174] width 189 height 30
click at [455, 195] on div "Back-End Developer Open role Request to join Refer a peer Description We’re loo…" at bounding box center [356, 180] width 540 height 440
drag, startPoint x: 444, startPoint y: 173, endPoint x: 434, endPoint y: 173, distance: 9.5
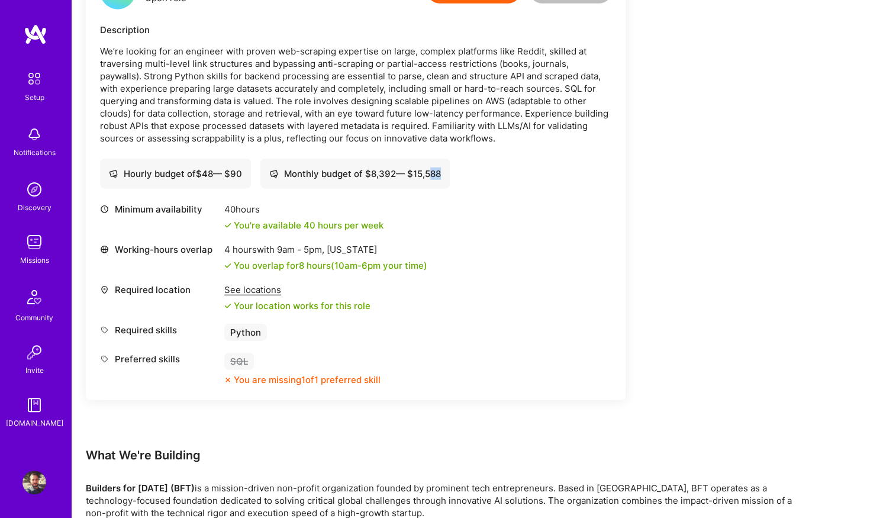
click at [434, 173] on div "Monthly budget of $ 8,392 — $ 15,588" at bounding box center [355, 174] width 172 height 12
drag, startPoint x: 204, startPoint y: 172, endPoint x: 252, endPoint y: 173, distance: 47.4
click at [251, 173] on div "Hourly budget of $ 48 — $ 90" at bounding box center [175, 174] width 151 height 30
drag, startPoint x: 247, startPoint y: 175, endPoint x: 237, endPoint y: 173, distance: 10.1
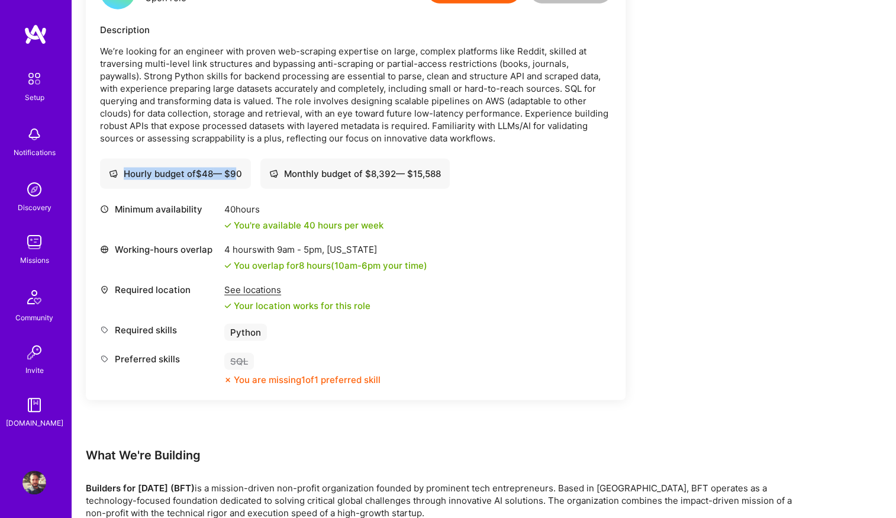
click at [237, 173] on div "Hourly budget of $ 48 — $ 90" at bounding box center [175, 174] width 151 height 30
click at [310, 177] on div "Monthly budget of $ 8,392 — $ 15,588" at bounding box center [355, 174] width 172 height 12
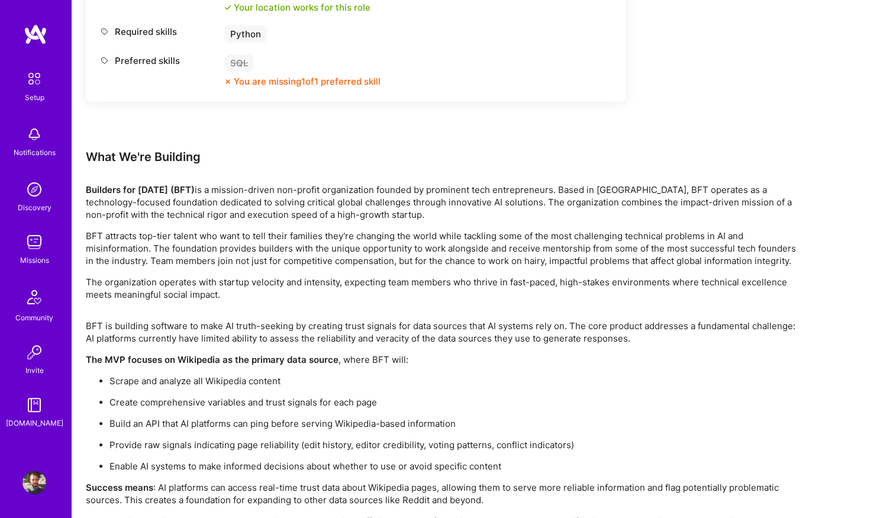
scroll to position [1947, 0]
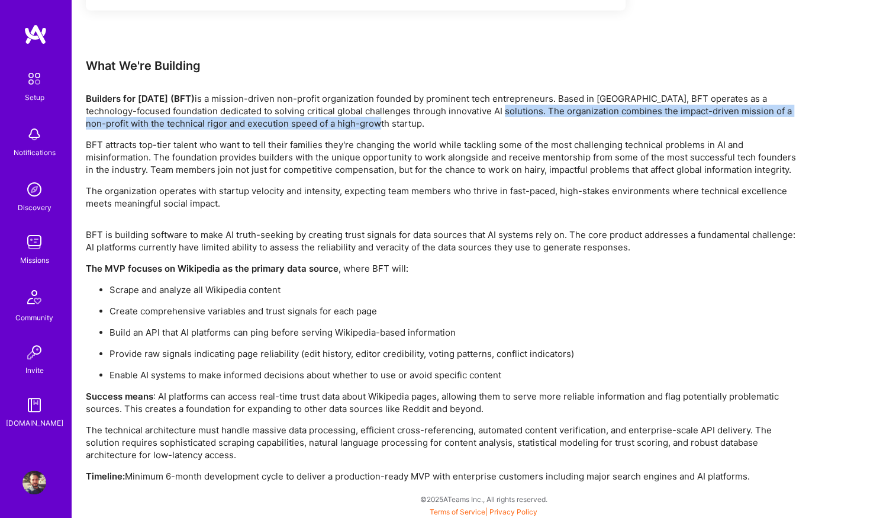
drag, startPoint x: 498, startPoint y: 112, endPoint x: 734, endPoint y: 124, distance: 236.5
click at [734, 124] on p "Builders for [DATE] (BFT) is a mission-driven non-profit organization founded b…" at bounding box center [441, 110] width 710 height 37
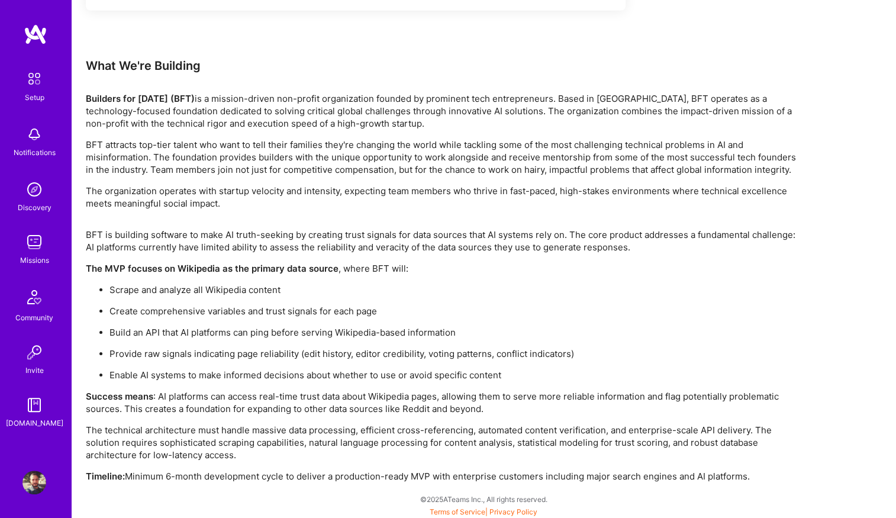
drag, startPoint x: 735, startPoint y: 138, endPoint x: 704, endPoint y: 154, distance: 34.2
click at [735, 139] on p "BFT attracts top-tier talent who want to tell their families they're changing t…" at bounding box center [441, 157] width 710 height 37
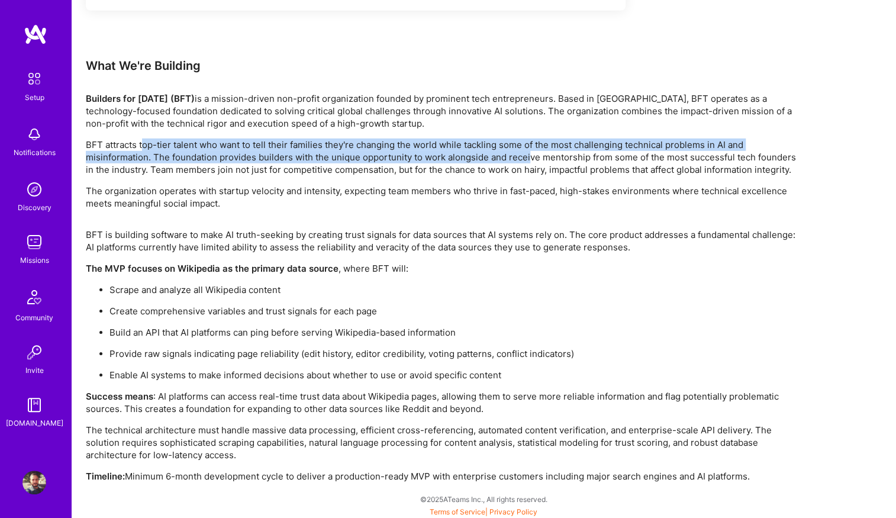
drag, startPoint x: 160, startPoint y: 144, endPoint x: 514, endPoint y: 172, distance: 355.7
click at [527, 152] on p "BFT attracts top-tier talent who want to tell their families they're changing t…" at bounding box center [441, 157] width 710 height 37
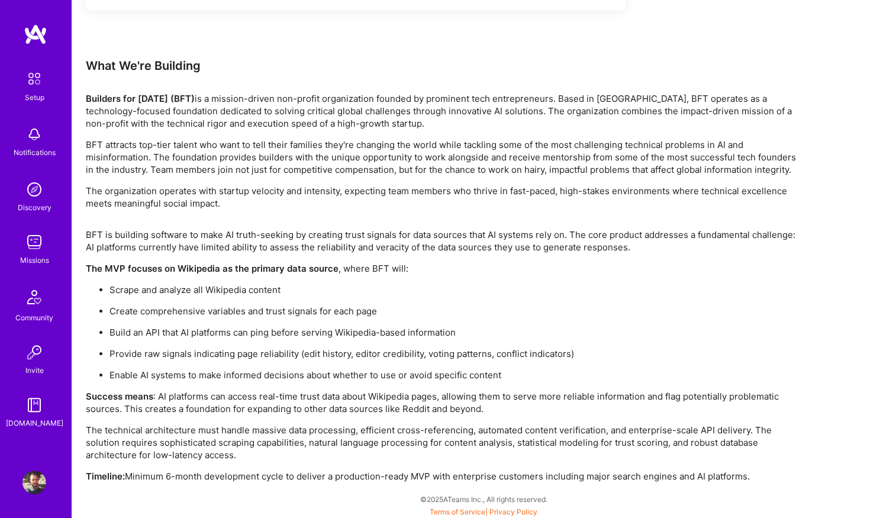
drag, startPoint x: 511, startPoint y: 177, endPoint x: 445, endPoint y: 189, distance: 68.0
click at [510, 178] on div "Builders for [DATE] (BFT) is a mission-driven non-profit organization founded b…" at bounding box center [441, 150] width 710 height 117
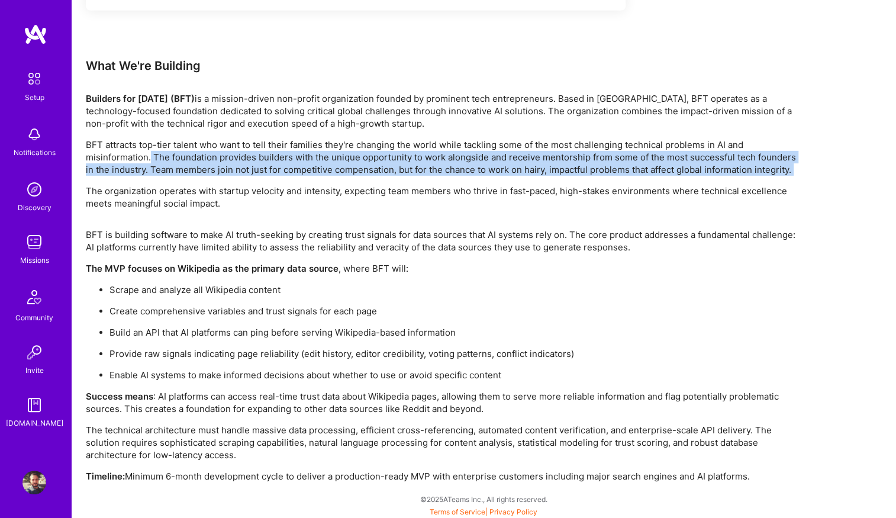
drag, startPoint x: 151, startPoint y: 155, endPoint x: 349, endPoint y: 182, distance: 200.1
click at [349, 182] on div "Builders for [DATE] (BFT) is a mission-driven non-profit organization founded b…" at bounding box center [441, 150] width 710 height 117
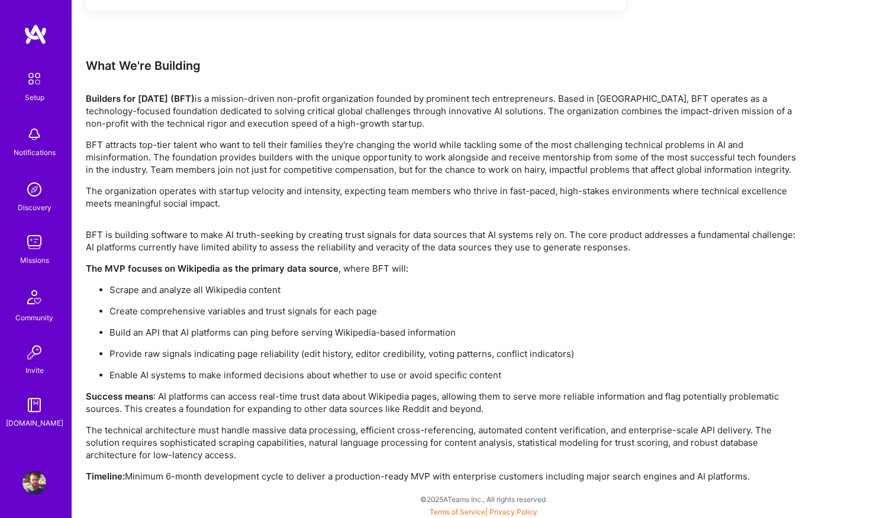
click at [348, 189] on p "The organization operates with startup velocity and intensity, expecting team m…" at bounding box center [441, 197] width 710 height 25
click at [35, 308] on img at bounding box center [34, 297] width 28 height 28
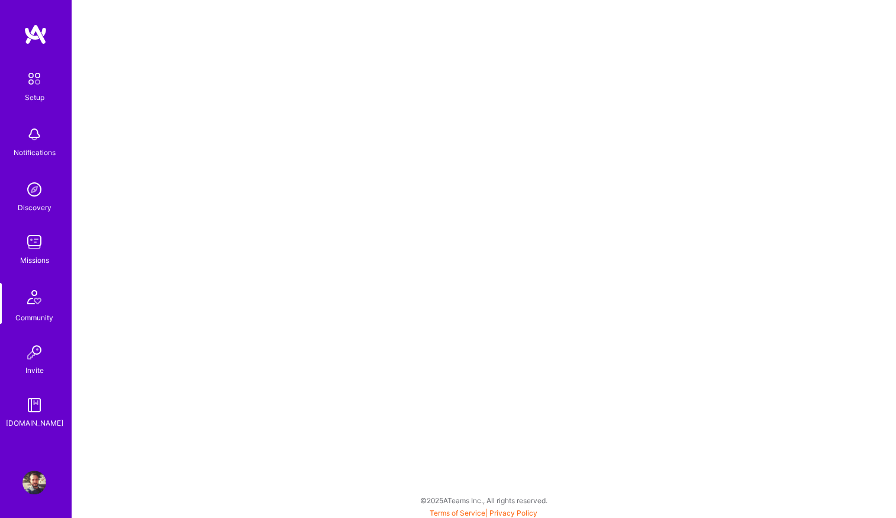
click at [33, 360] on img at bounding box center [34, 352] width 24 height 24
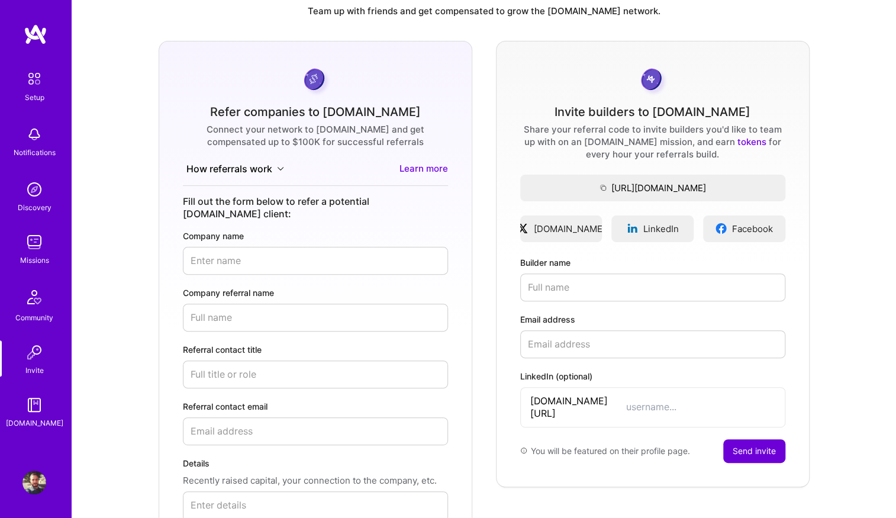
scroll to position [77, 0]
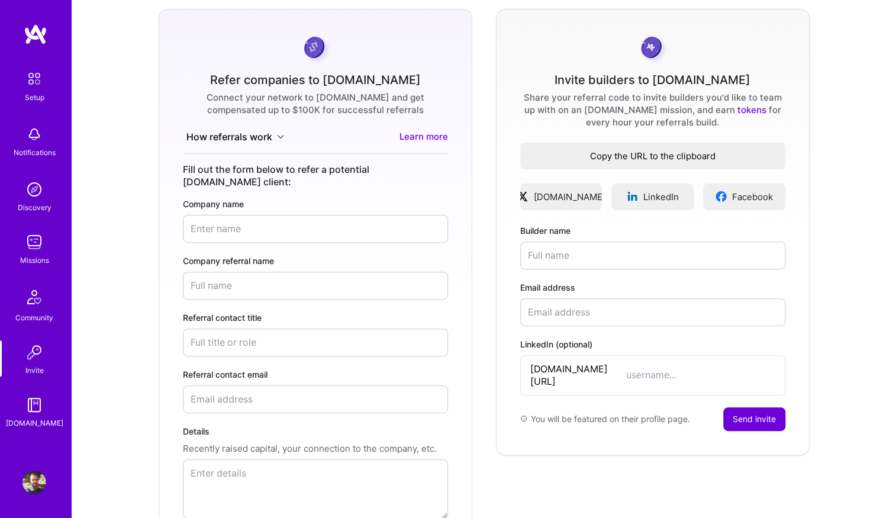
click at [635, 159] on span "Copy the URL to the clipboard" at bounding box center [652, 156] width 265 height 12
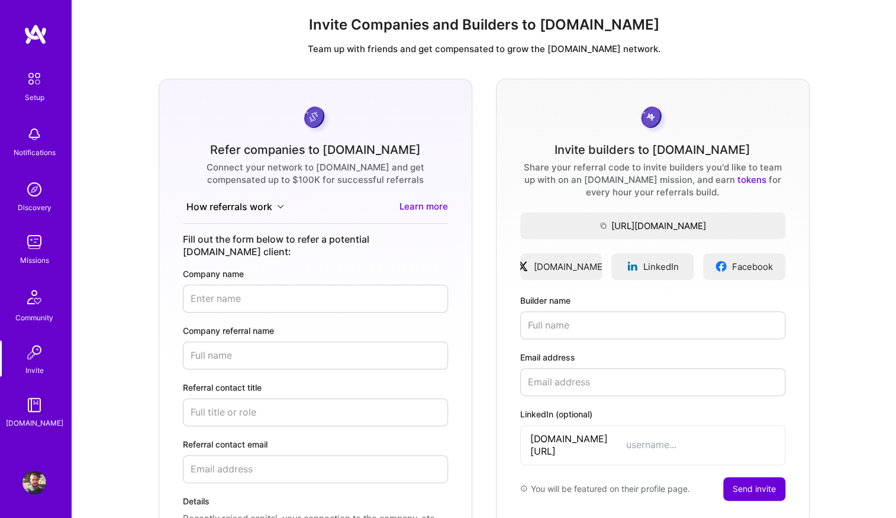
scroll to position [0, 0]
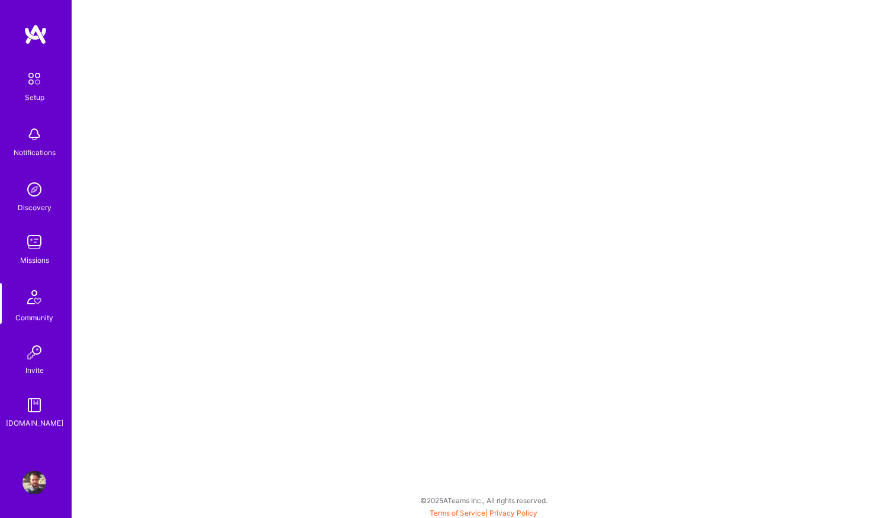
click at [31, 483] on img at bounding box center [34, 483] width 24 height 24
